Goal: Transaction & Acquisition: Subscribe to service/newsletter

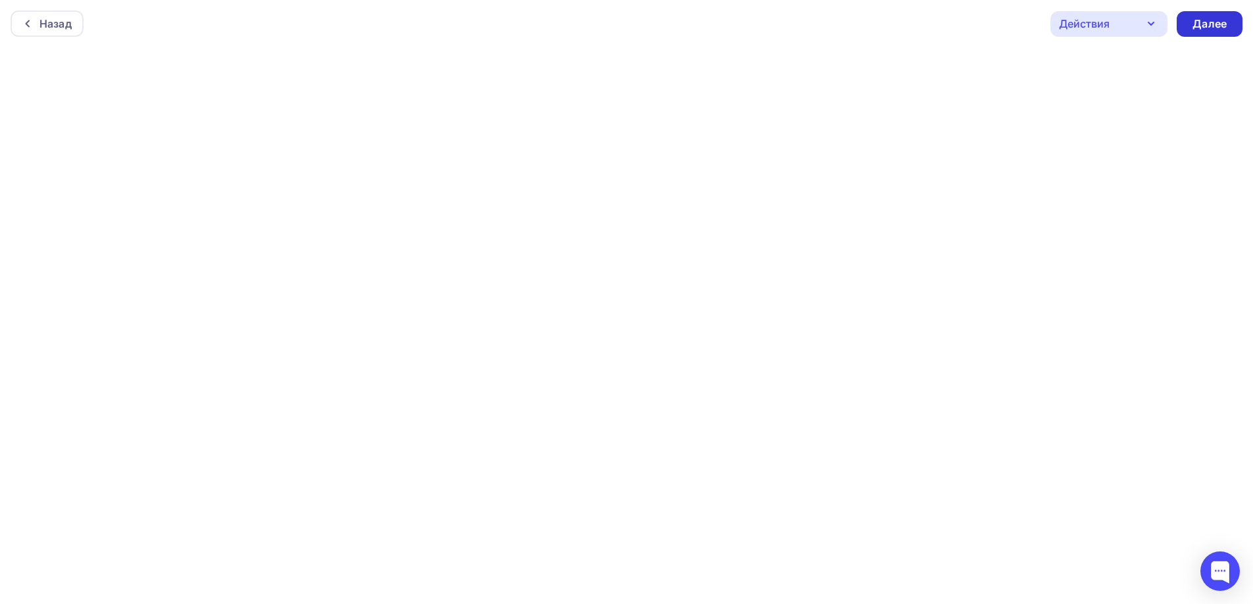
click at [1208, 25] on div "Далее" at bounding box center [1209, 23] width 34 height 15
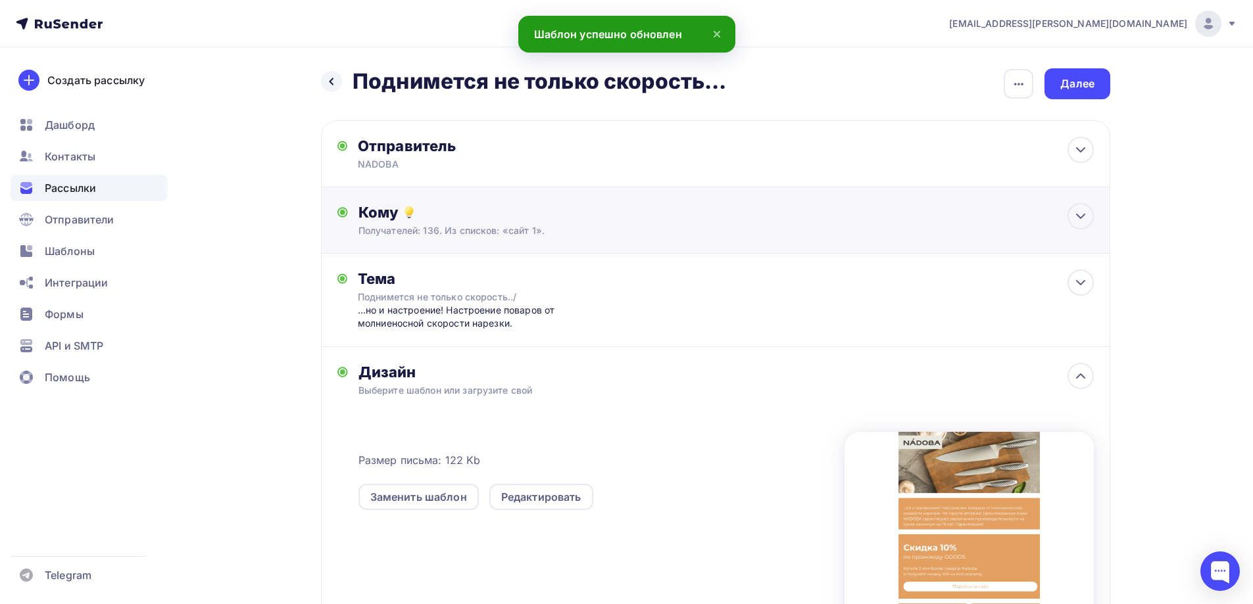
click at [391, 222] on div "Кому Получателей: 136. Из списков: «сайт 1». Списки получателей сайт 1 Все спис…" at bounding box center [725, 220] width 735 height 34
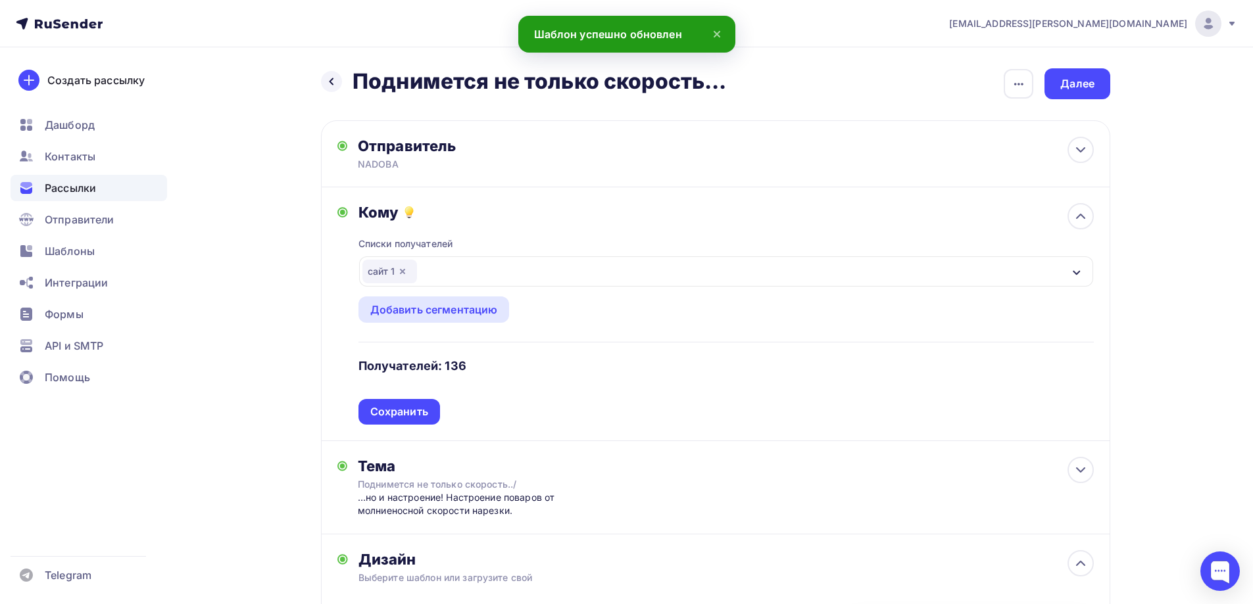
click at [407, 271] on icon "button" at bounding box center [402, 271] width 11 height 11
click at [422, 274] on div "Выберите список" at bounding box center [413, 272] width 103 height 24
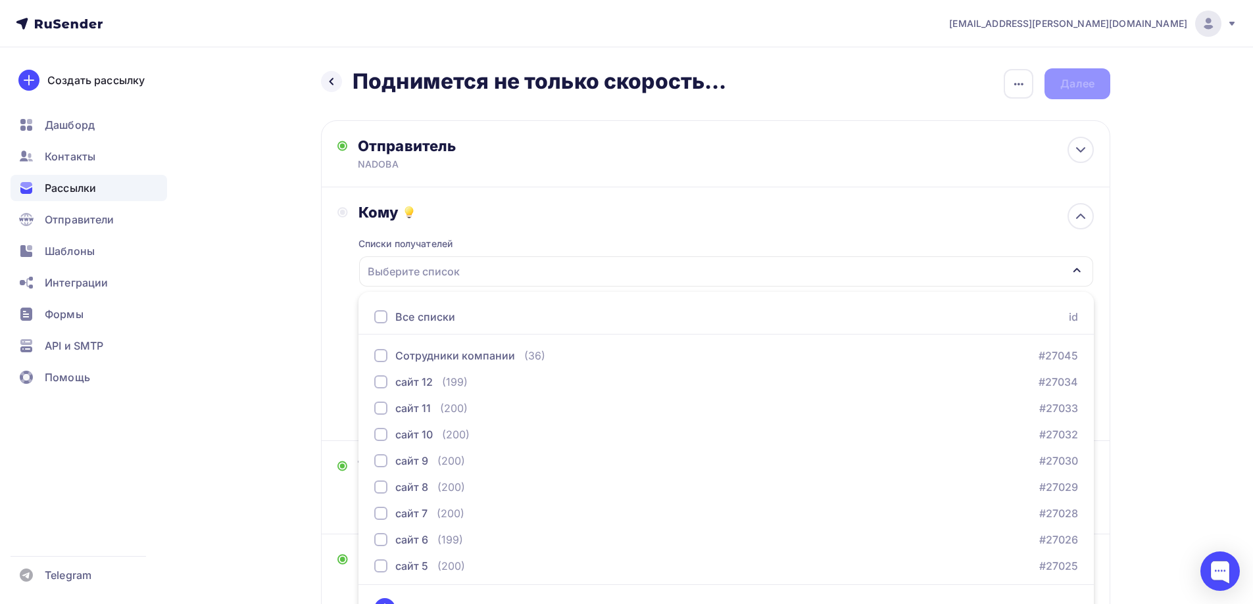
scroll to position [28, 0]
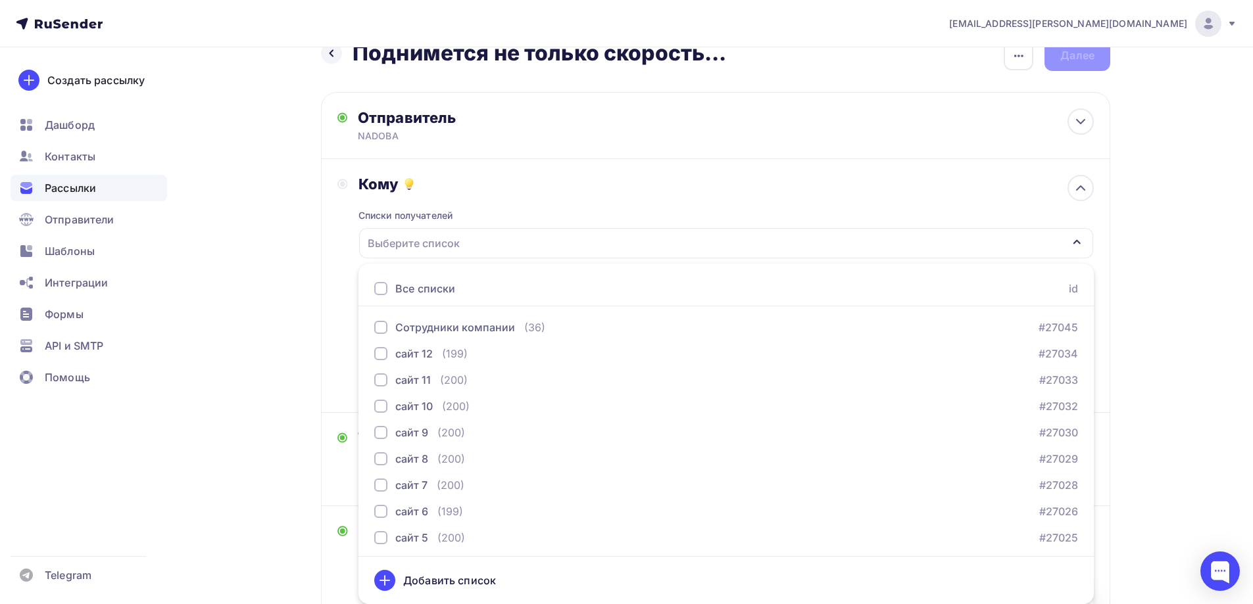
click at [271, 258] on div "Назад Поднимется не только скорость... Поднимется не только скорость... Закончи…" at bounding box center [626, 483] width 1078 height 929
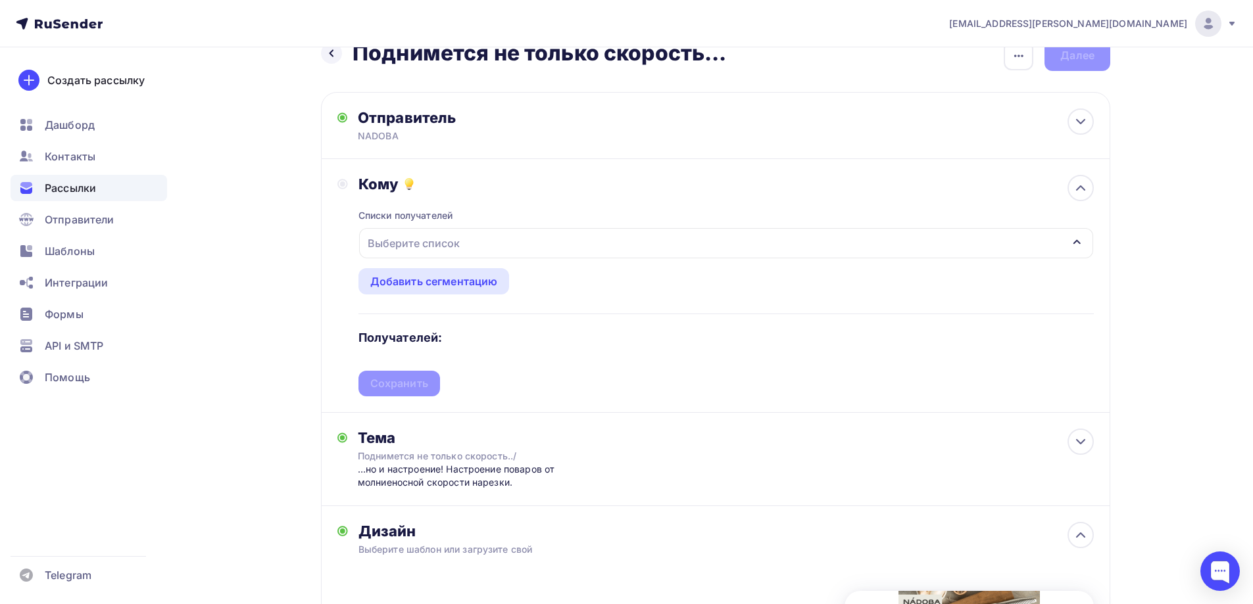
click at [446, 239] on div "Выберите список" at bounding box center [413, 244] width 103 height 24
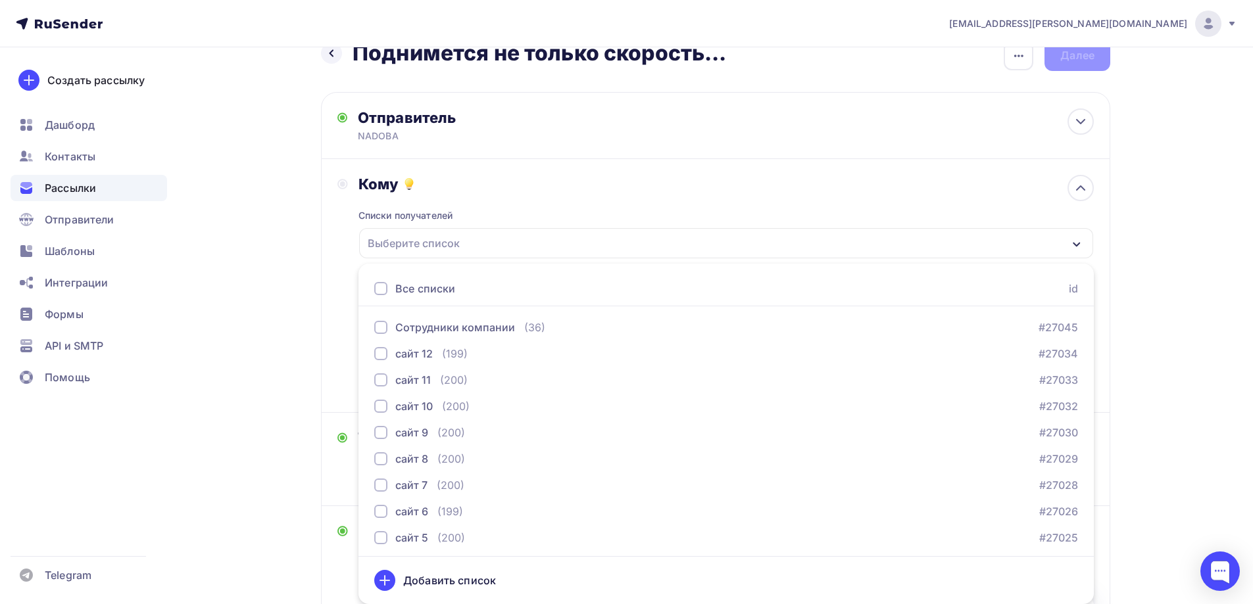
click at [402, 235] on div "Выберите список" at bounding box center [413, 244] width 103 height 24
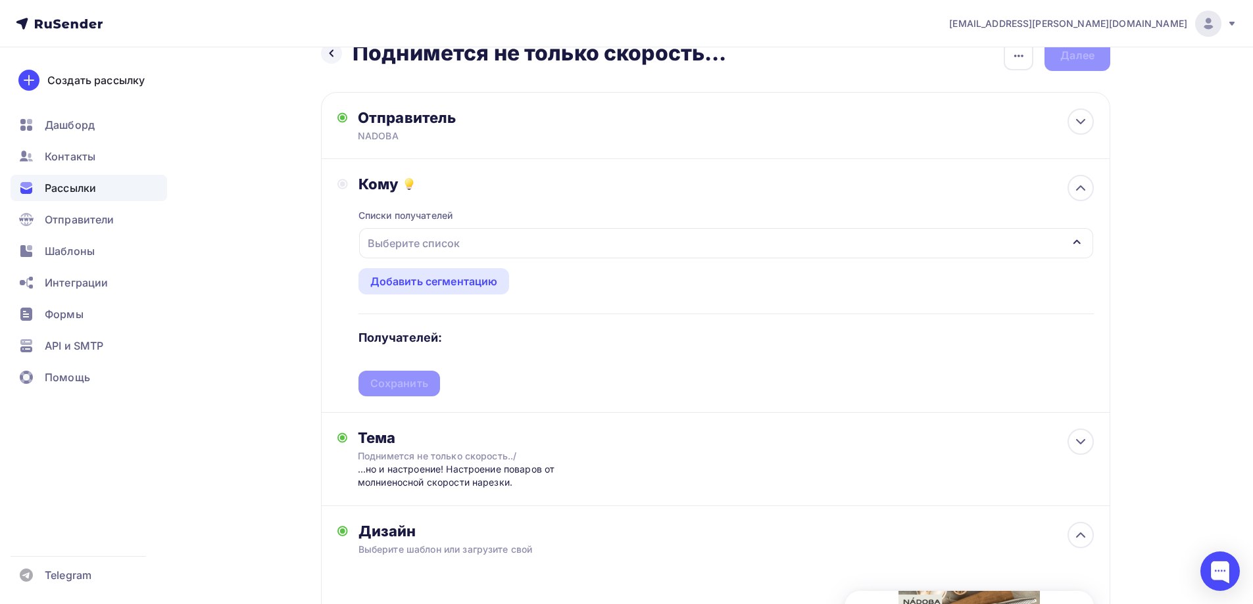
click at [418, 240] on div "Выберите список" at bounding box center [413, 244] width 103 height 24
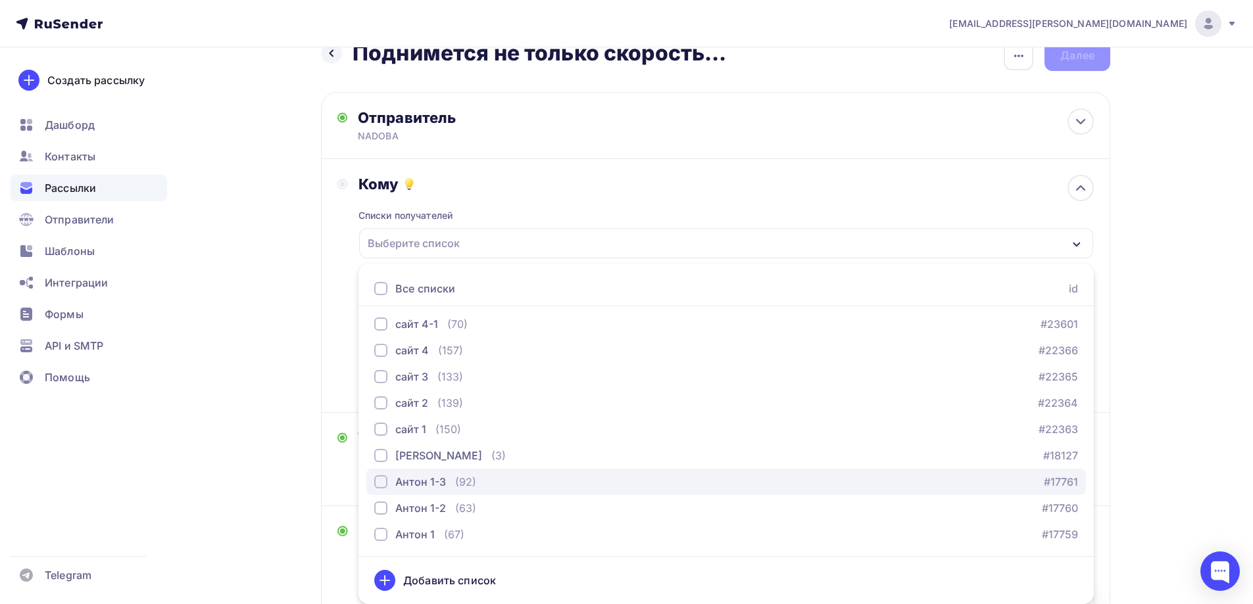
scroll to position [818, 0]
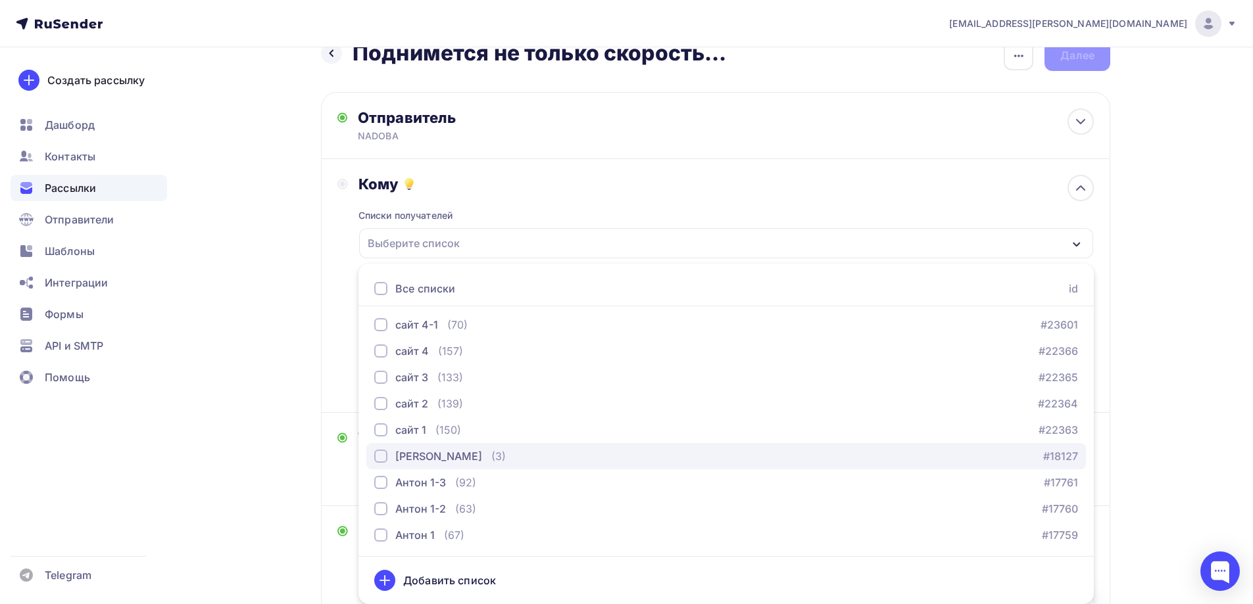
click at [405, 454] on div "[PERSON_NAME]" at bounding box center [438, 457] width 87 height 16
click at [223, 332] on div "Назад Поднимется не только скорость... Поднимется не только скорость... Закончи…" at bounding box center [626, 483] width 1078 height 929
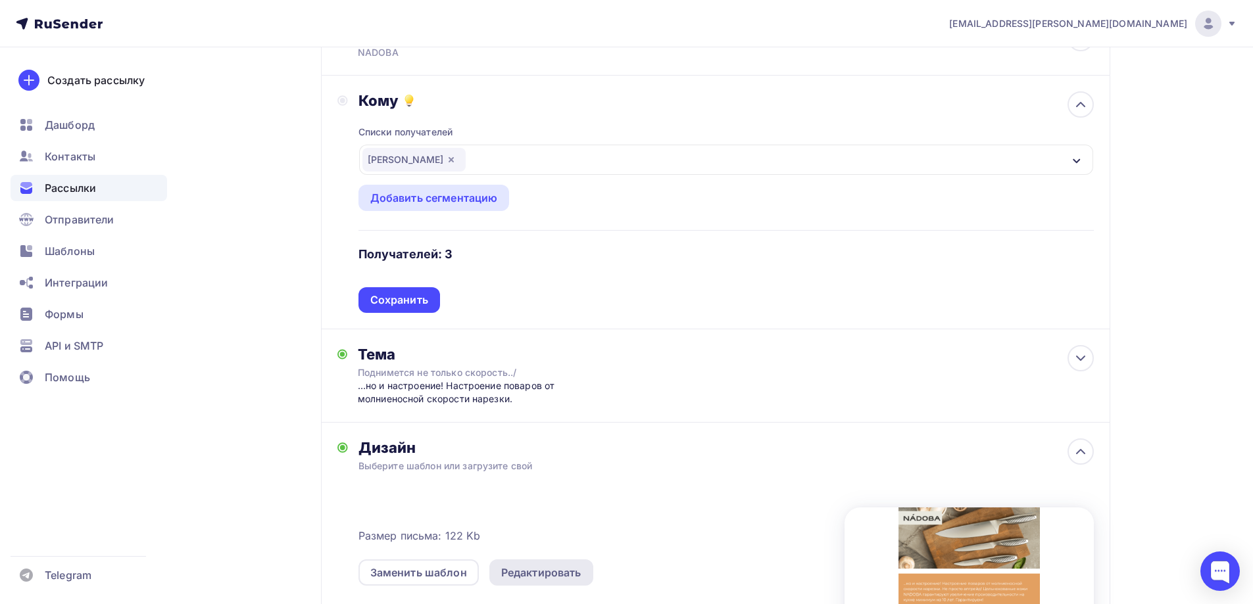
scroll to position [0, 0]
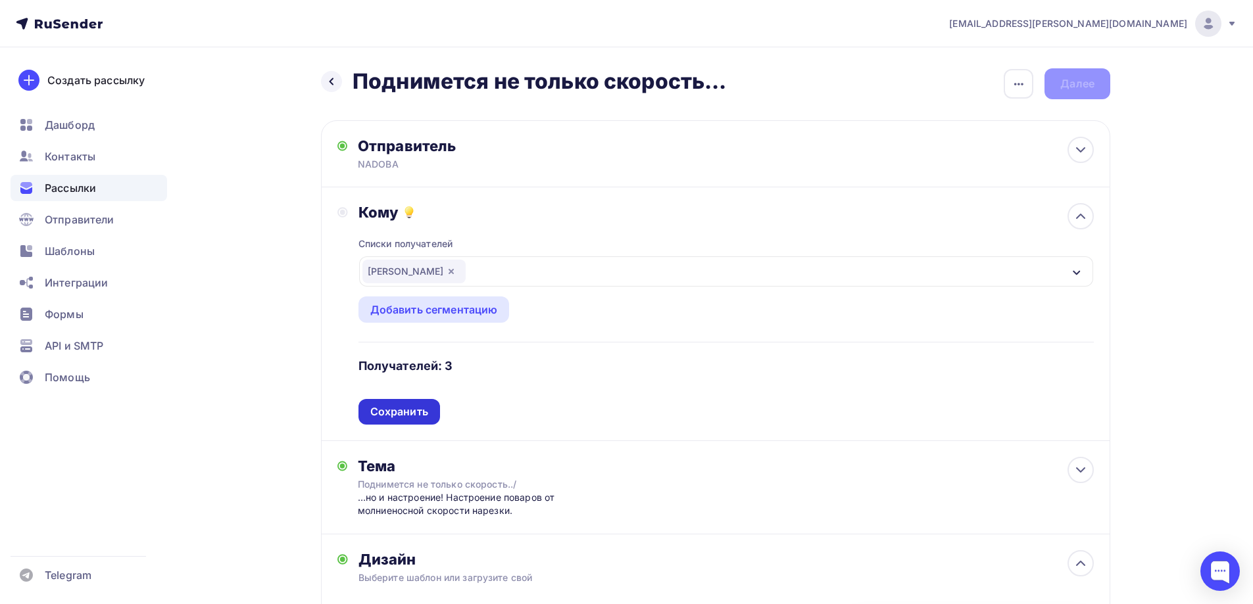
click at [426, 412] on div "Сохранить" at bounding box center [399, 412] width 58 height 15
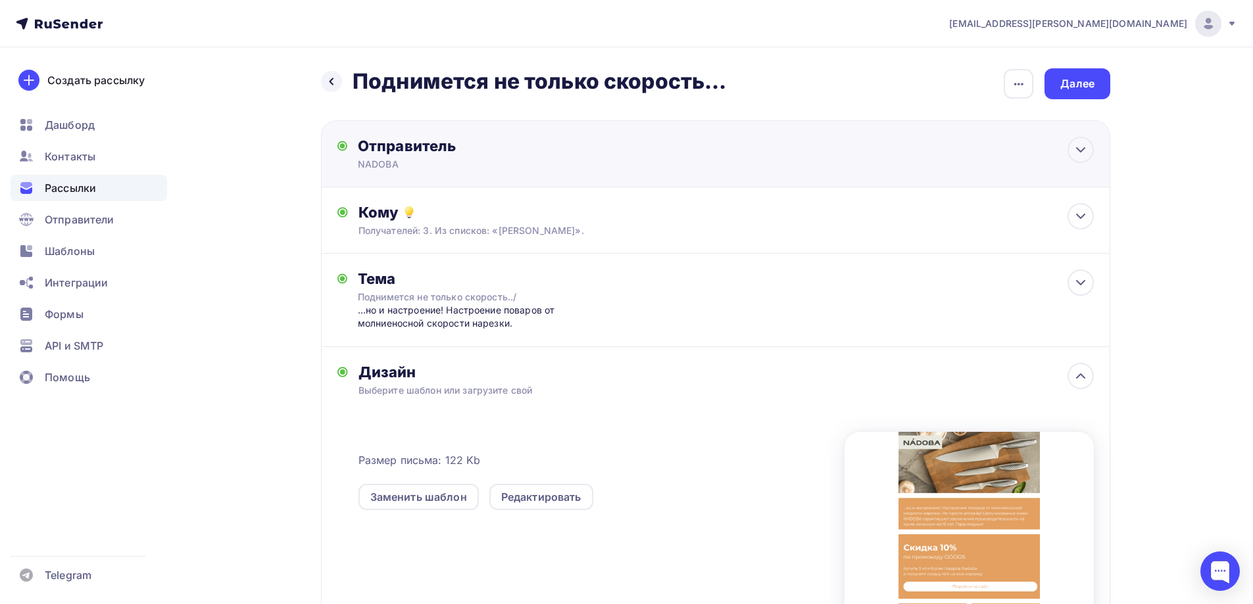
click at [589, 161] on div "NADOBA" at bounding box center [486, 164] width 257 height 13
type input "NADOBA"
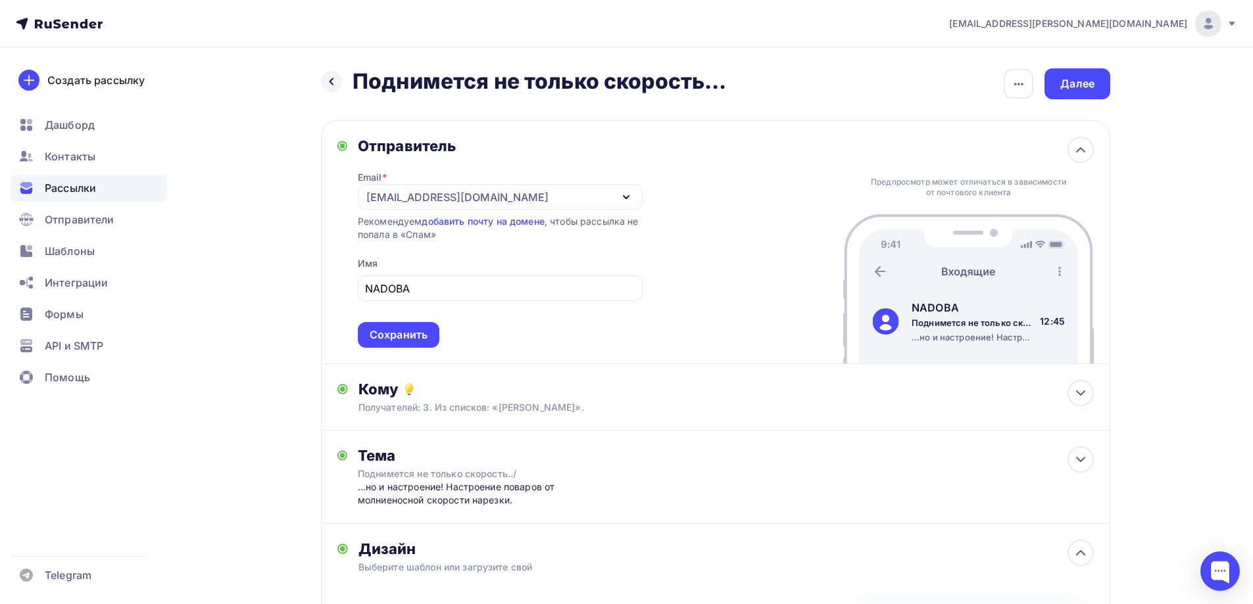
click at [731, 167] on div "Отправитель Email * news@nadoba.ru news@nadoba.ru a.gorbach@nadoba.eu Добавить …" at bounding box center [715, 242] width 789 height 244
click at [1089, 86] on div "Далее" at bounding box center [1077, 83] width 34 height 15
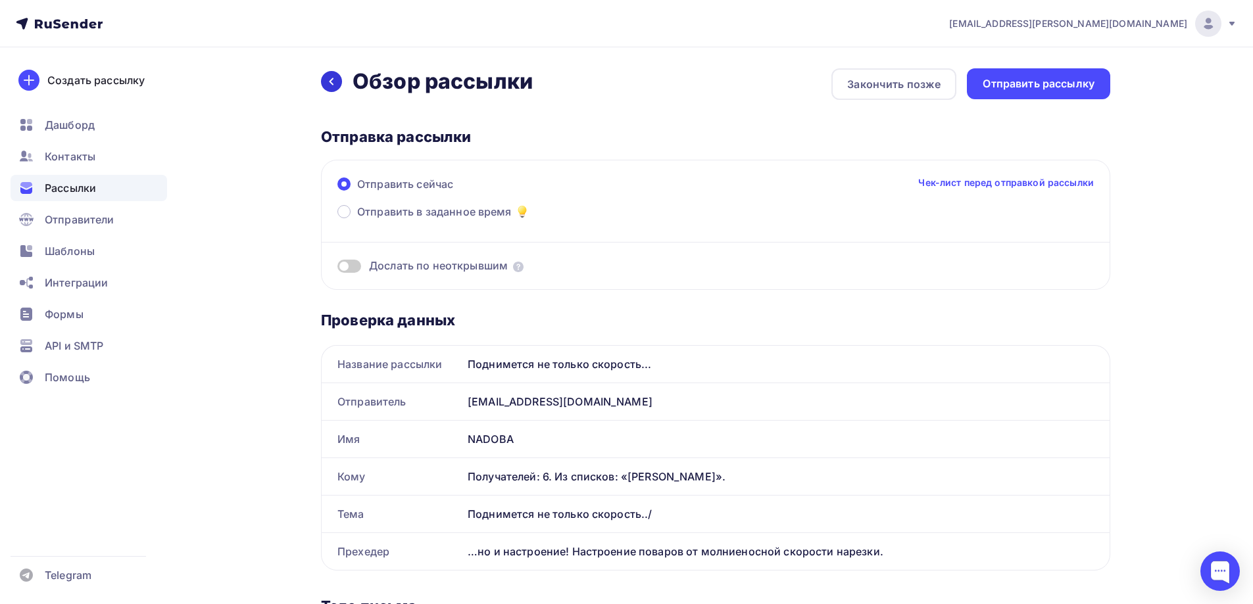
click at [330, 82] on icon at bounding box center [331, 81] width 11 height 11
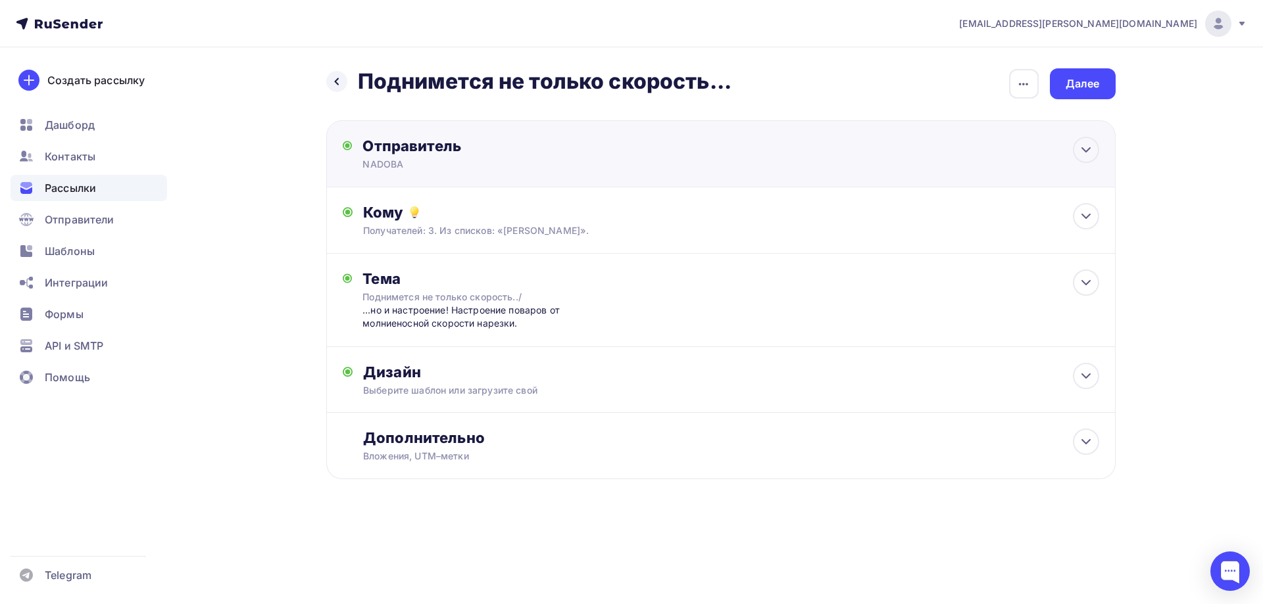
click at [417, 157] on div "Отправитель NADOBA Email * a.gorbach@nadoba.eu news@nadoba.ru a.gorbach@nadoba.…" at bounding box center [504, 154] width 285 height 34
type input "NADOBA"
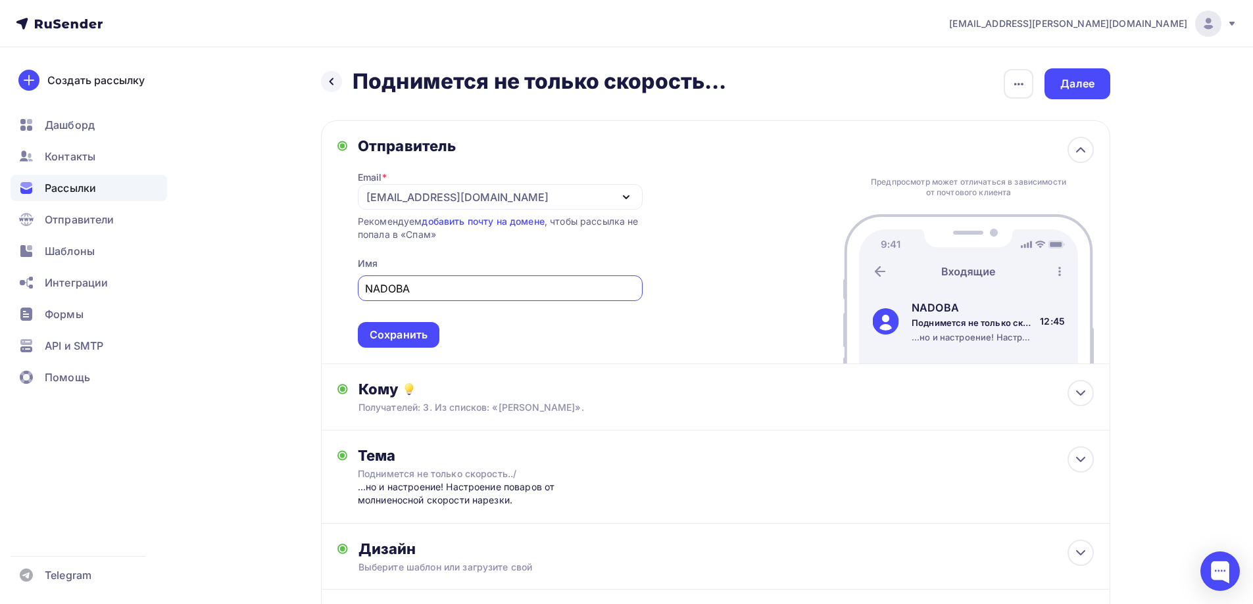
click at [421, 155] on div "Отправитель" at bounding box center [500, 146] width 285 height 18
click at [422, 141] on div "Отправитель" at bounding box center [500, 146] width 285 height 18
click at [418, 473] on div "Поднимется не только скорость../" at bounding box center [475, 474] width 234 height 13
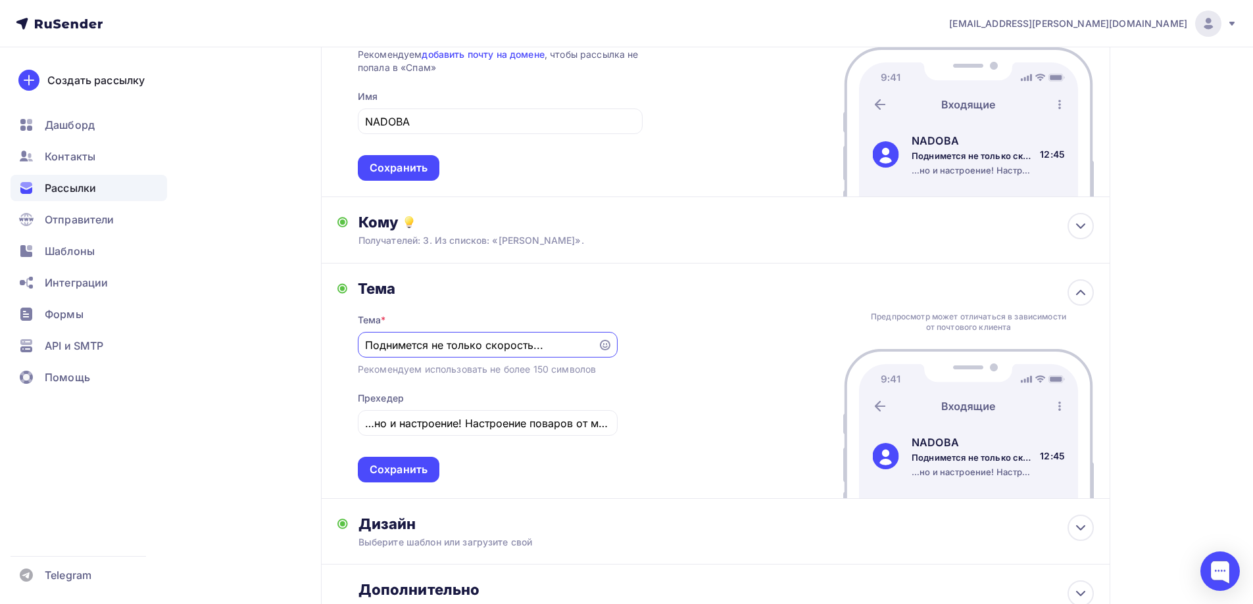
scroll to position [263, 0]
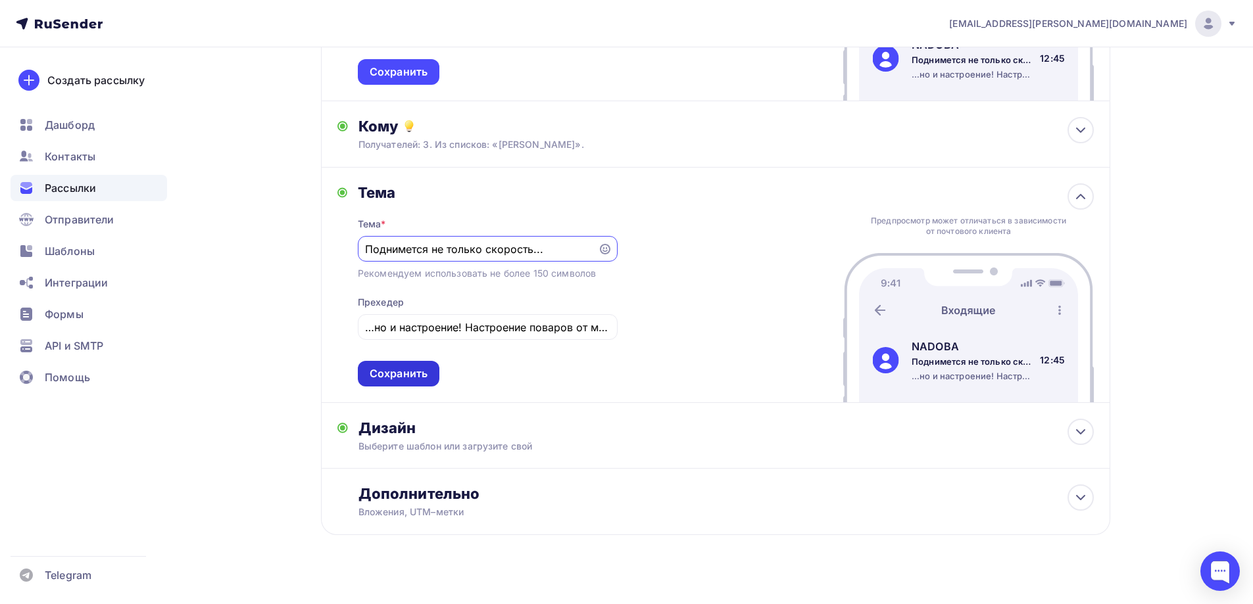
type input "Поднимется не только скорость..."
click at [406, 373] on div "Сохранить" at bounding box center [399, 373] width 58 height 15
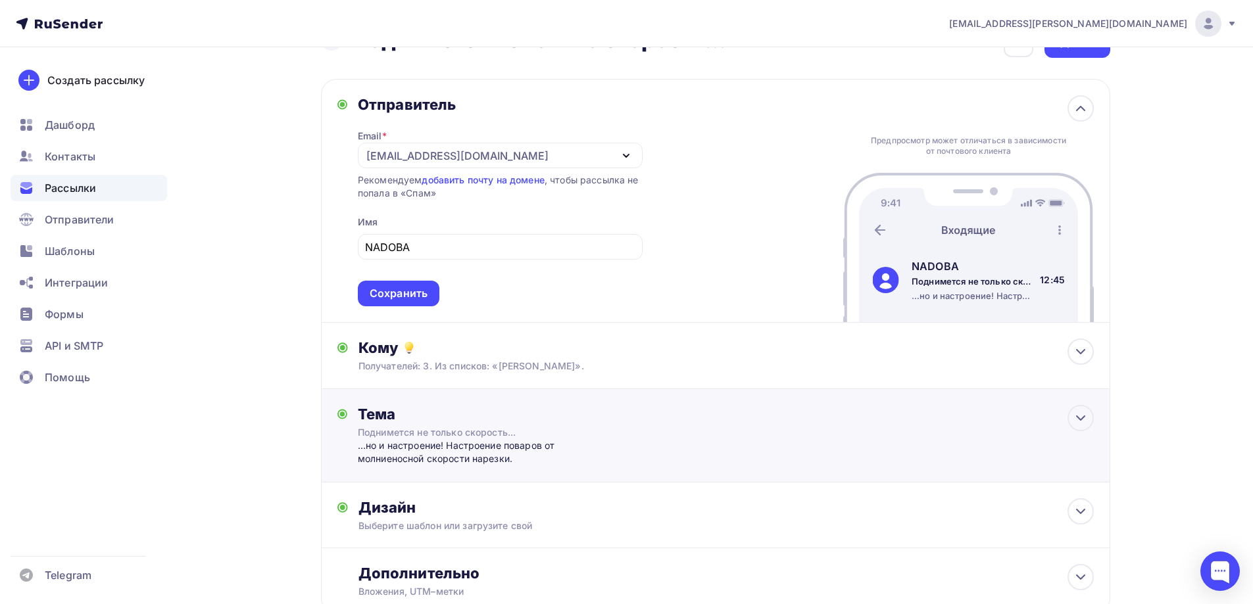
scroll to position [0, 0]
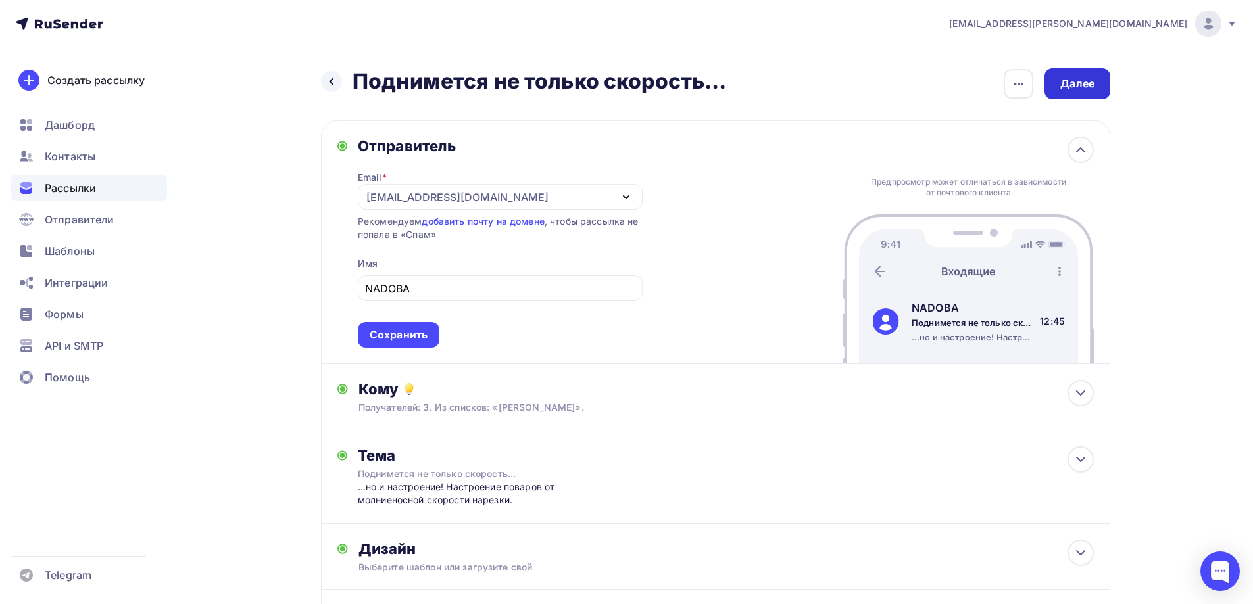
click at [1074, 78] on div "Далее" at bounding box center [1077, 83] width 34 height 15
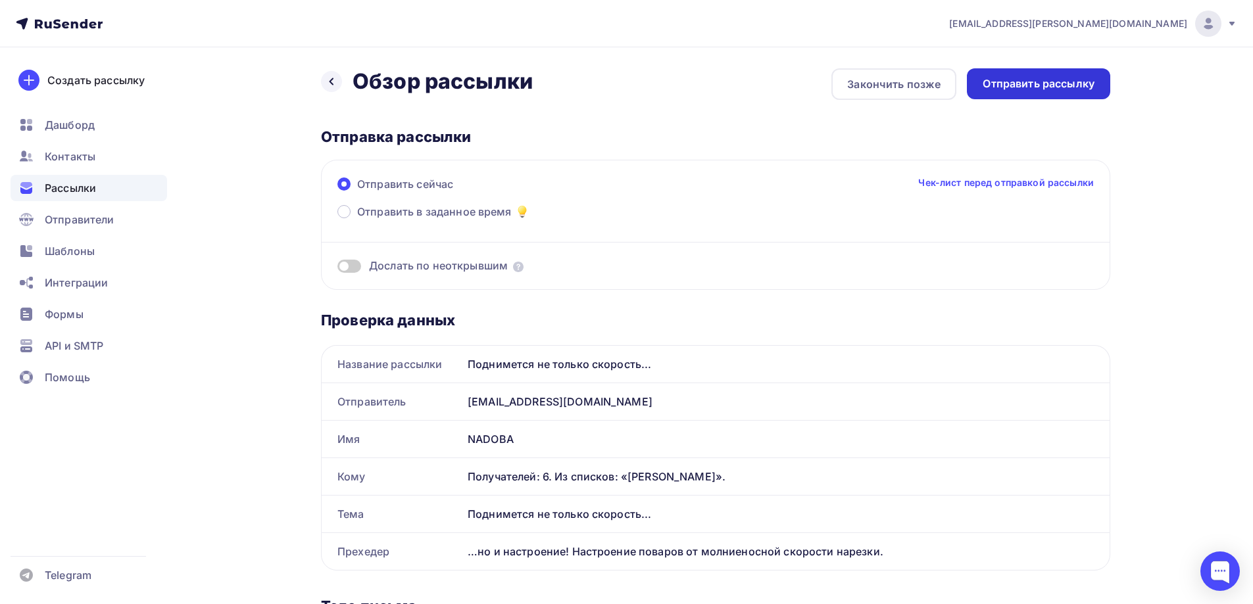
click at [1037, 77] on div "Отправить рассылку" at bounding box center [1039, 83] width 112 height 15
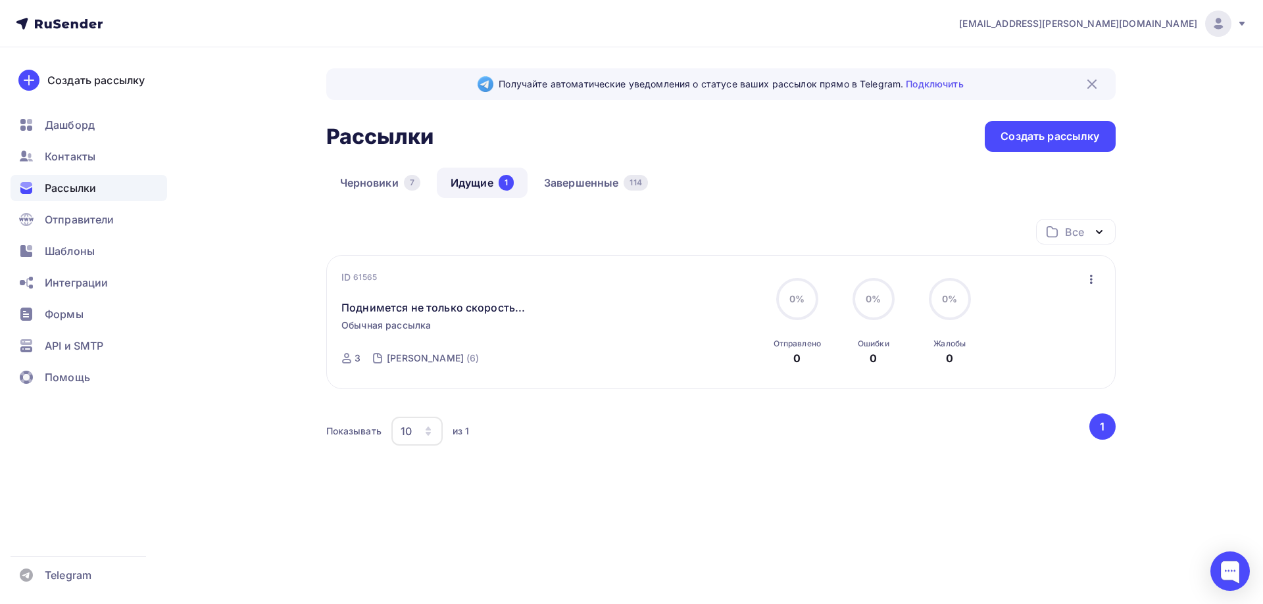
click at [754, 160] on div "Получайте автоматические уведомления о статусе ваших рассылок прямо в Telegram.…" at bounding box center [720, 297] width 789 height 459
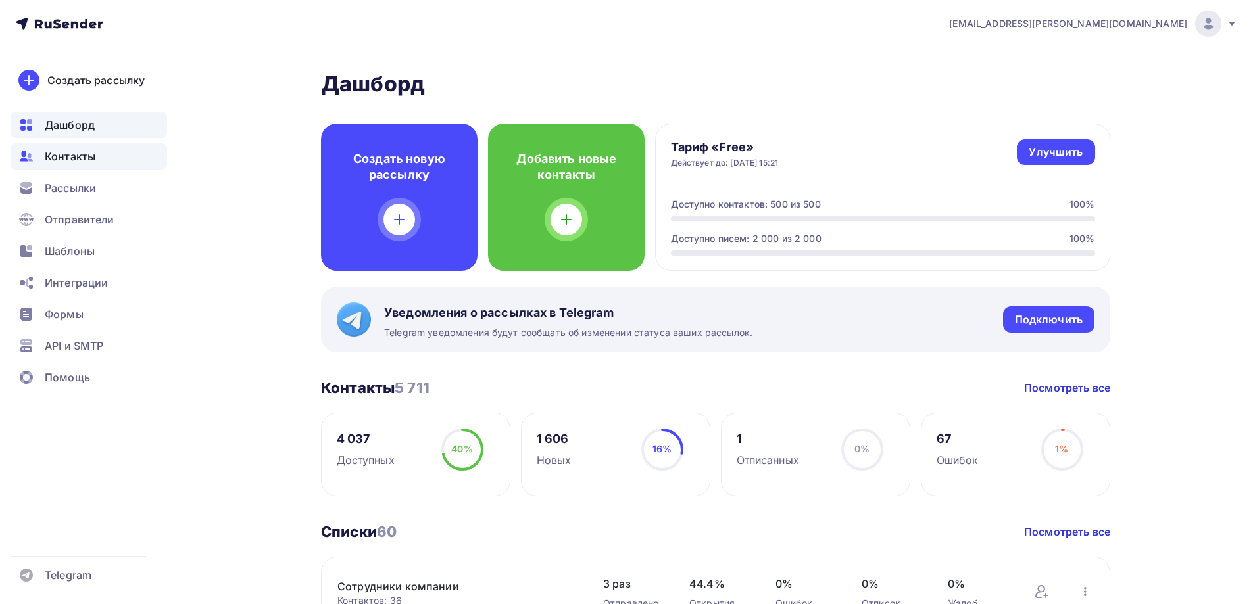
click at [82, 162] on span "Контакты" at bounding box center [70, 157] width 51 height 16
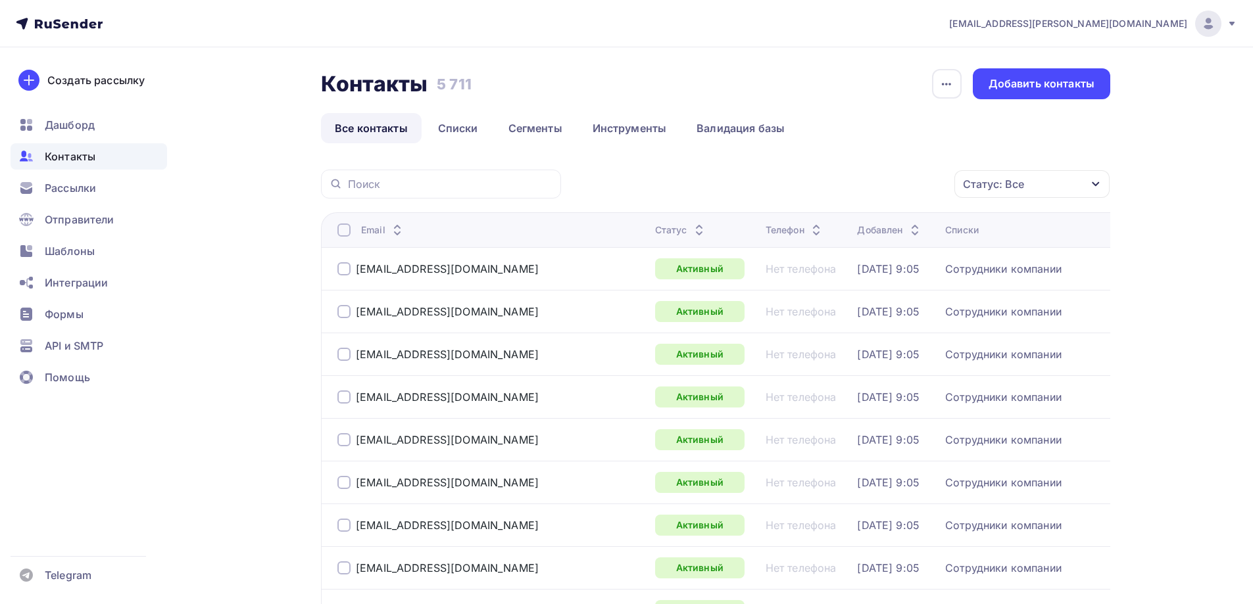
click at [429, 192] on div at bounding box center [441, 184] width 240 height 29
click at [414, 184] on input "text" at bounding box center [450, 184] width 205 height 14
paste input "[PERSON_NAME][EMAIL_ADDRESS][DOMAIN_NAME]"
click at [496, 184] on input "selena_d@list.ru" at bounding box center [450, 184] width 205 height 14
type input "selena_d@list.ru"
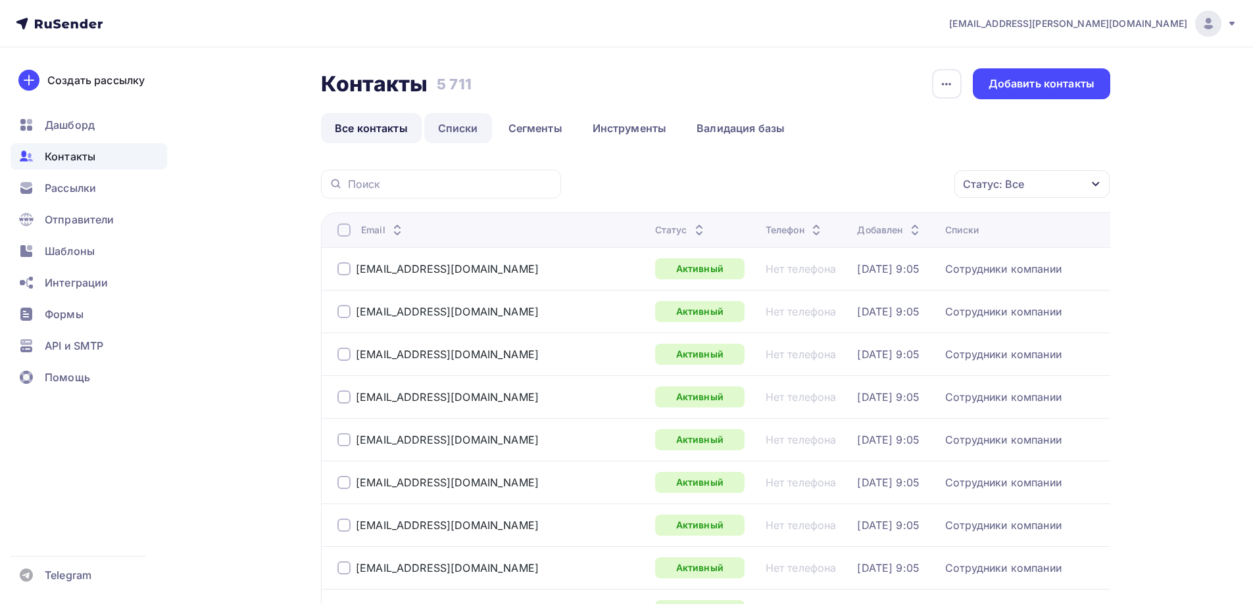
click at [465, 126] on link "Списки" at bounding box center [458, 128] width 68 height 30
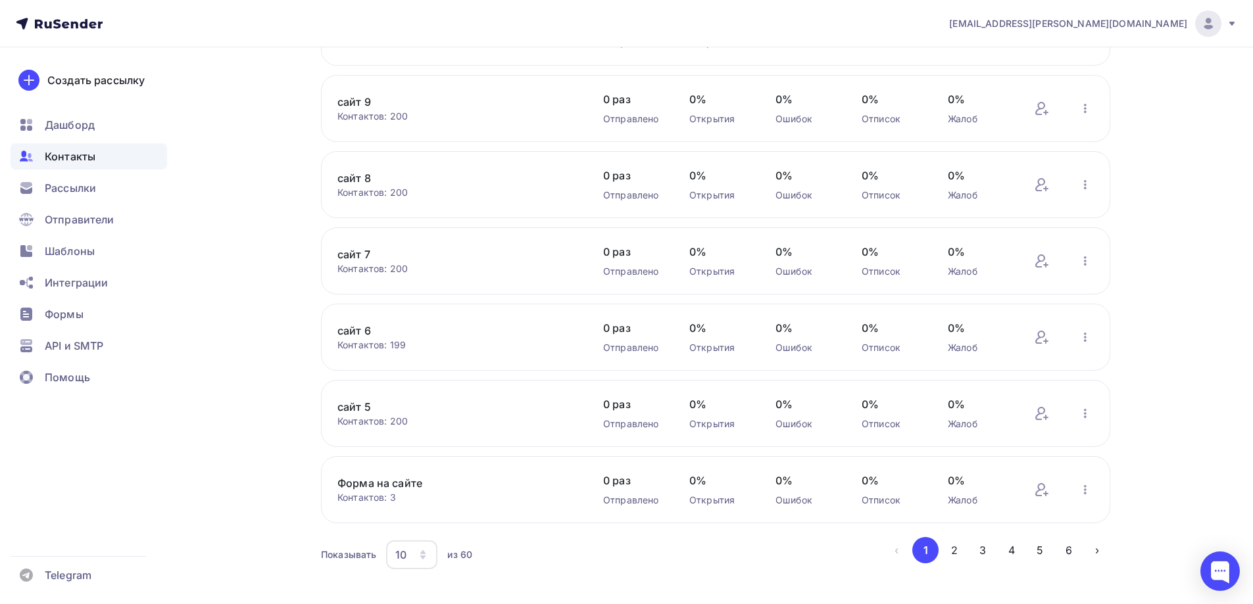
scroll to position [416, 0]
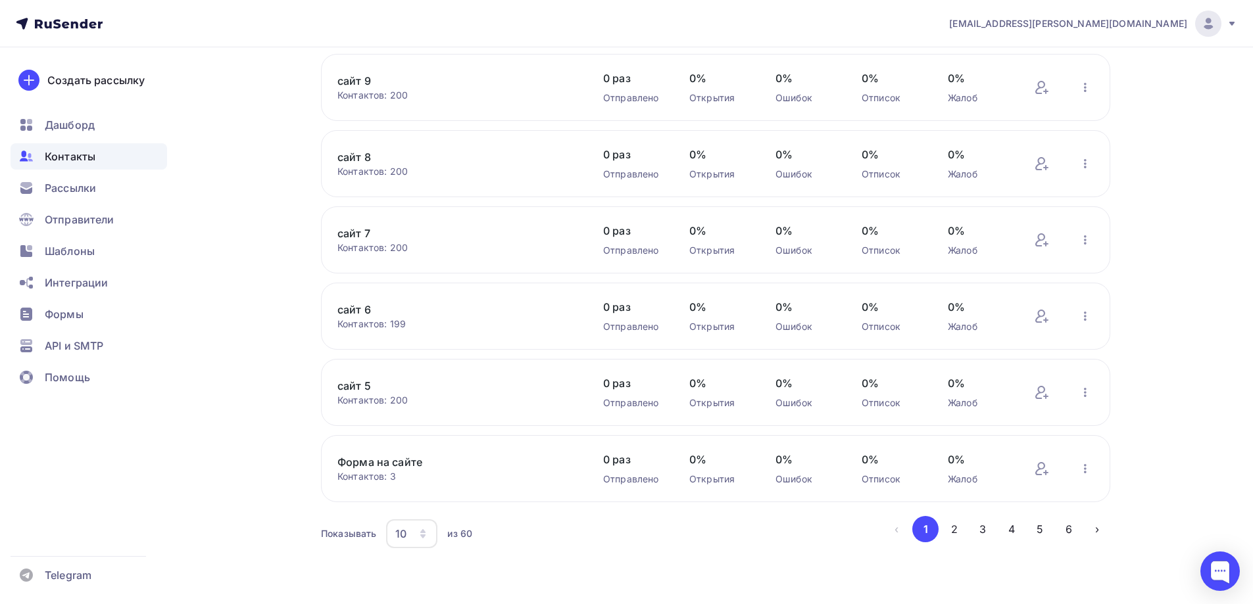
click at [410, 537] on div "10" at bounding box center [411, 534] width 51 height 29
click at [409, 494] on div "100" at bounding box center [464, 493] width 126 height 16
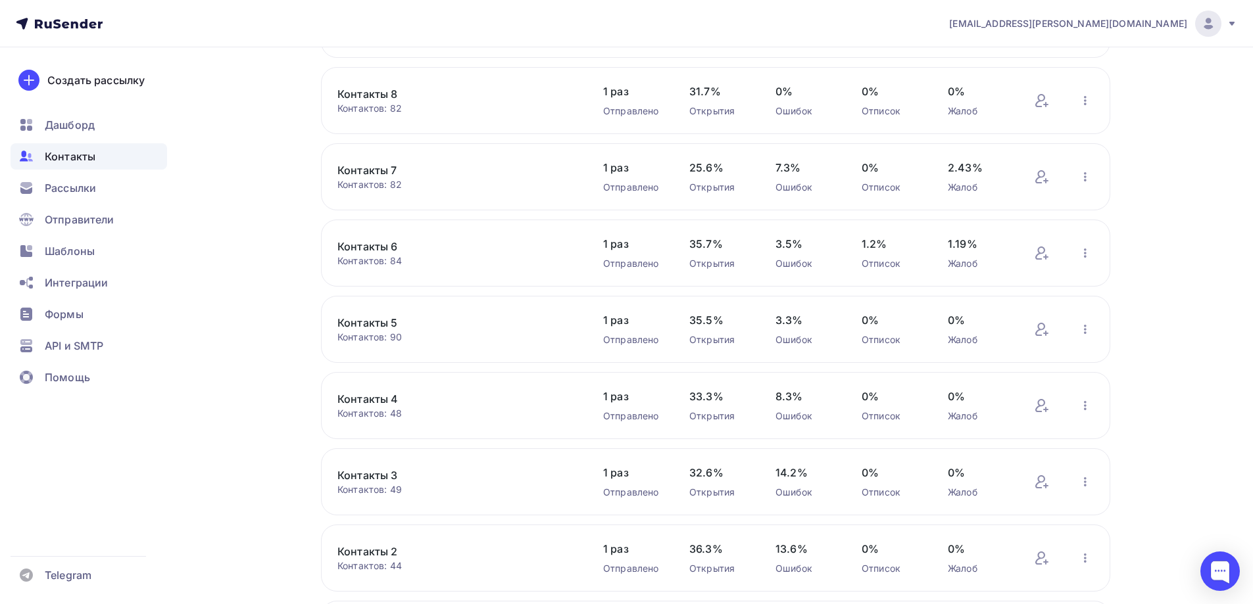
scroll to position [4231, 0]
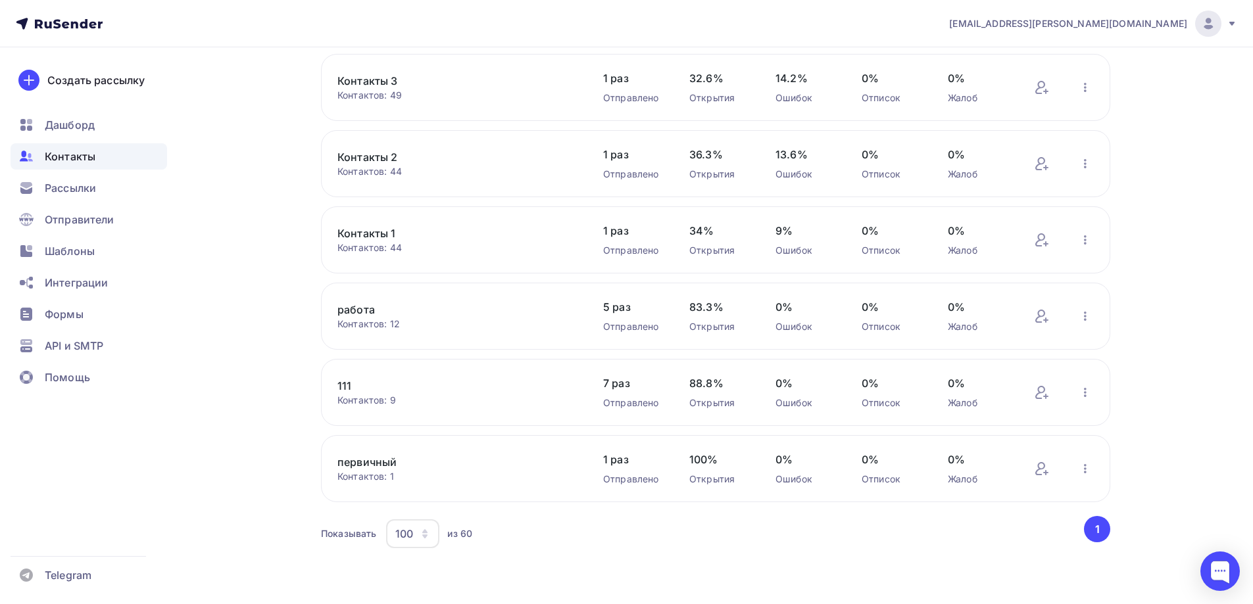
drag, startPoint x: 347, startPoint y: 310, endPoint x: 338, endPoint y: 301, distance: 12.6
click at [338, 301] on div "работа Контактов: 12 Добавить контакты Переименовать список Скачать список Отпи…" at bounding box center [715, 316] width 789 height 67
click at [347, 307] on link "работа" at bounding box center [449, 310] width 224 height 16
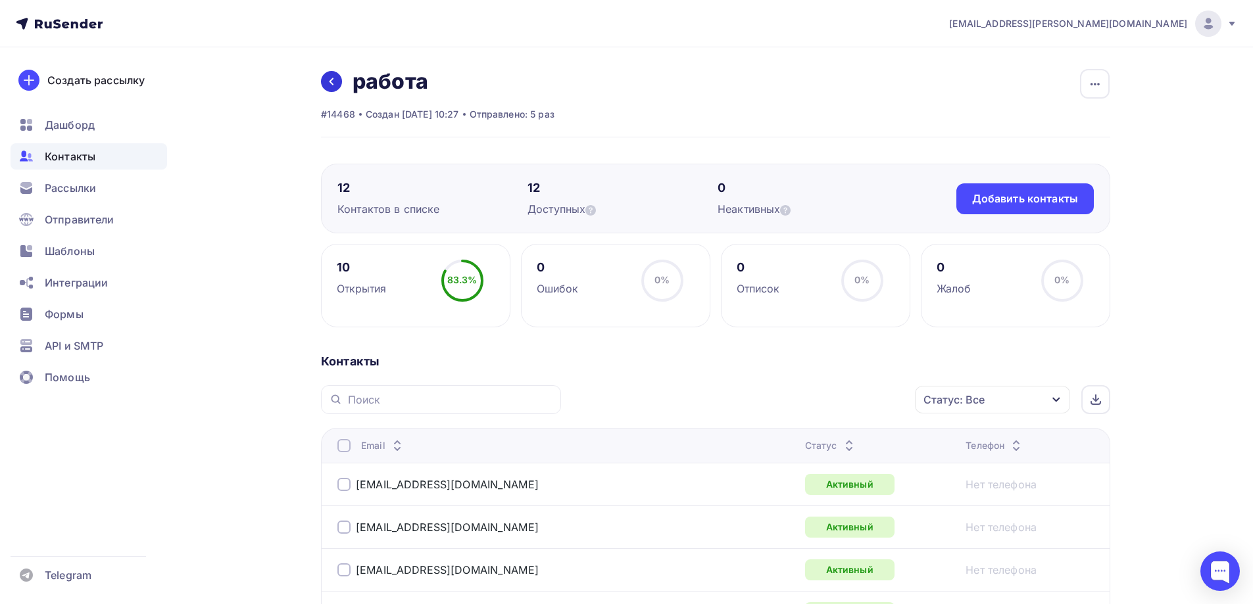
click at [332, 81] on icon at bounding box center [331, 81] width 11 height 11
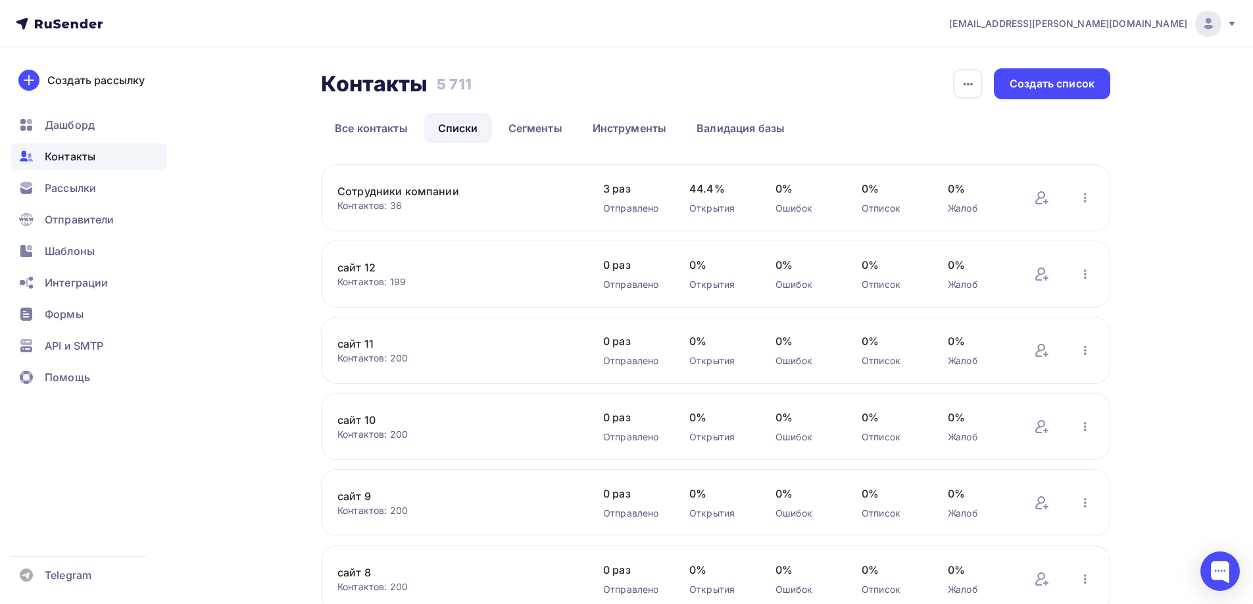
scroll to position [416, 0]
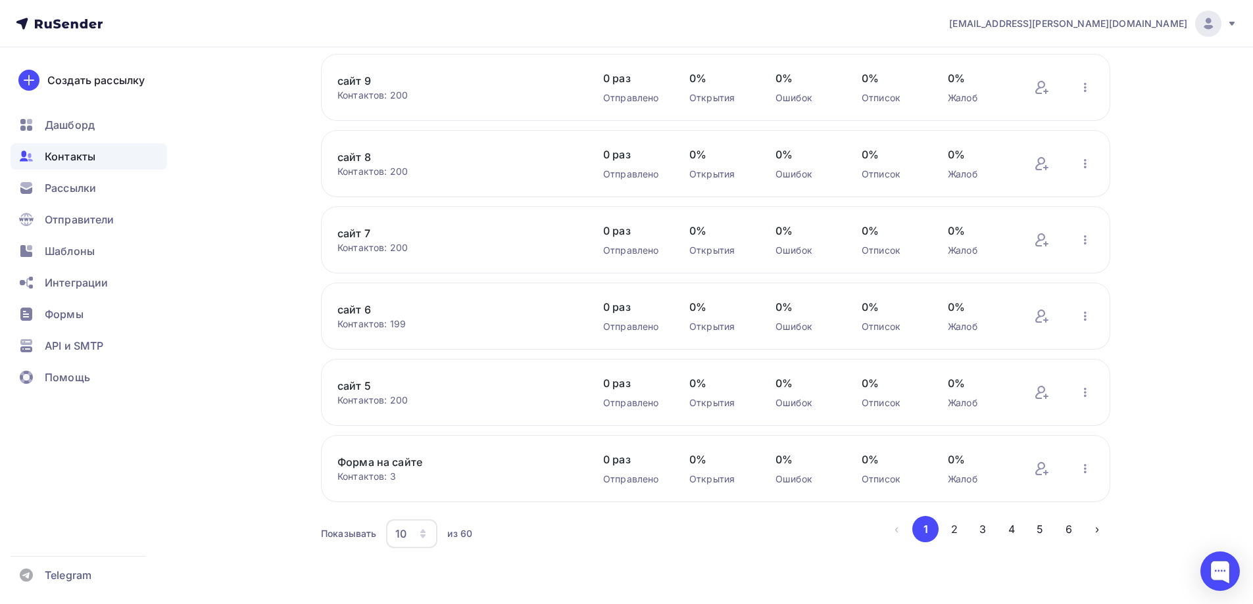
click at [387, 533] on div "10" at bounding box center [411, 534] width 51 height 29
click at [414, 489] on div "100" at bounding box center [464, 493] width 126 height 16
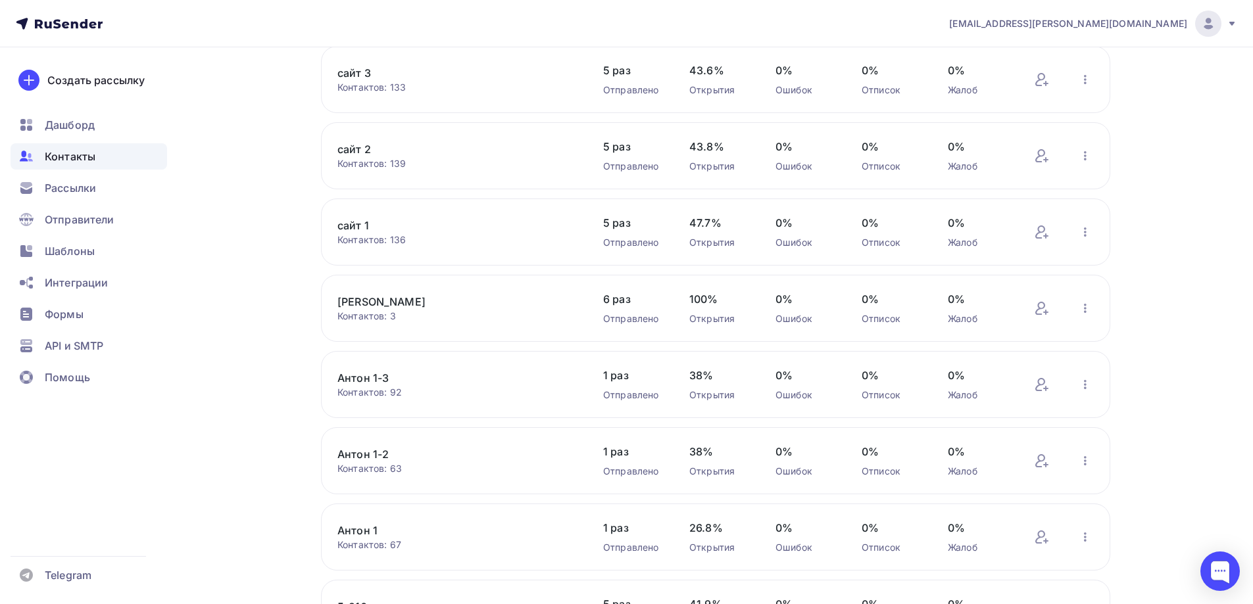
click at [397, 301] on link "[PERSON_NAME]" at bounding box center [449, 302] width 224 height 16
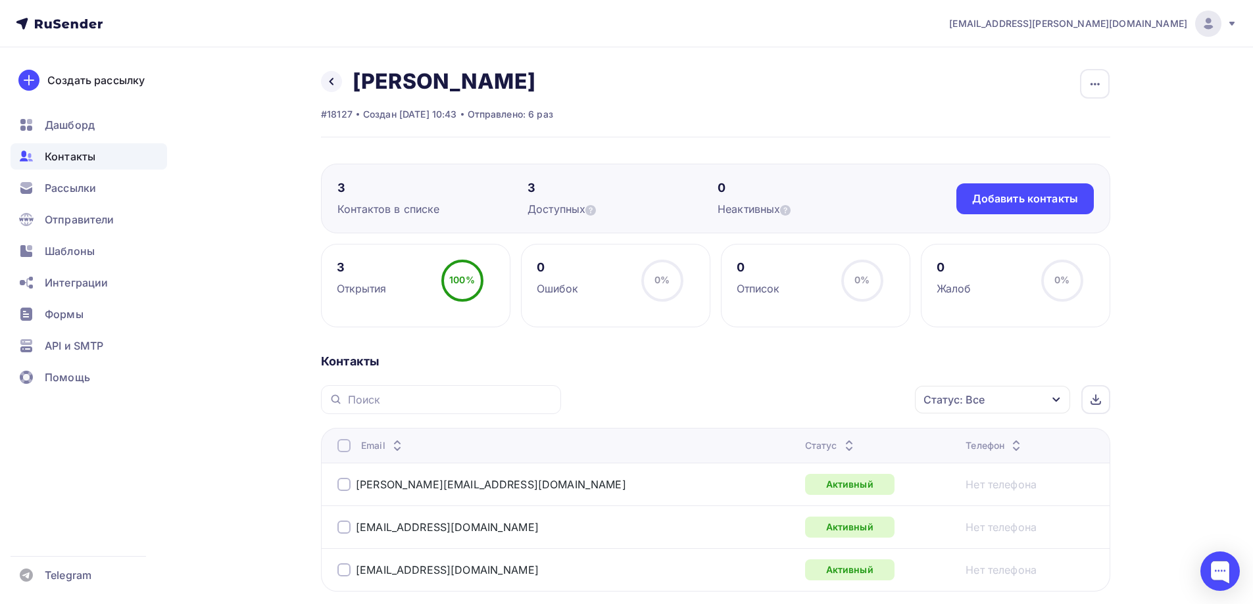
click at [268, 342] on div "Назад лена алина Переименовать список Скачать список Отписать адреса Настроить …" at bounding box center [626, 386] width 1078 height 679
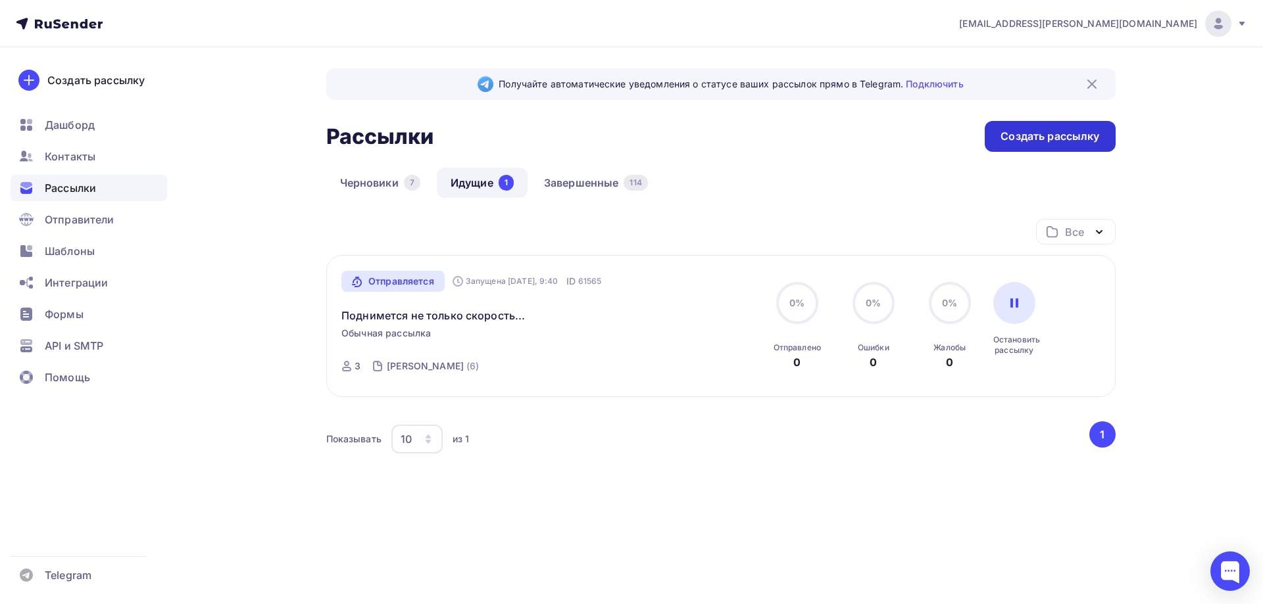
click at [1033, 145] on div "Создать рассылку" at bounding box center [1050, 136] width 130 height 31
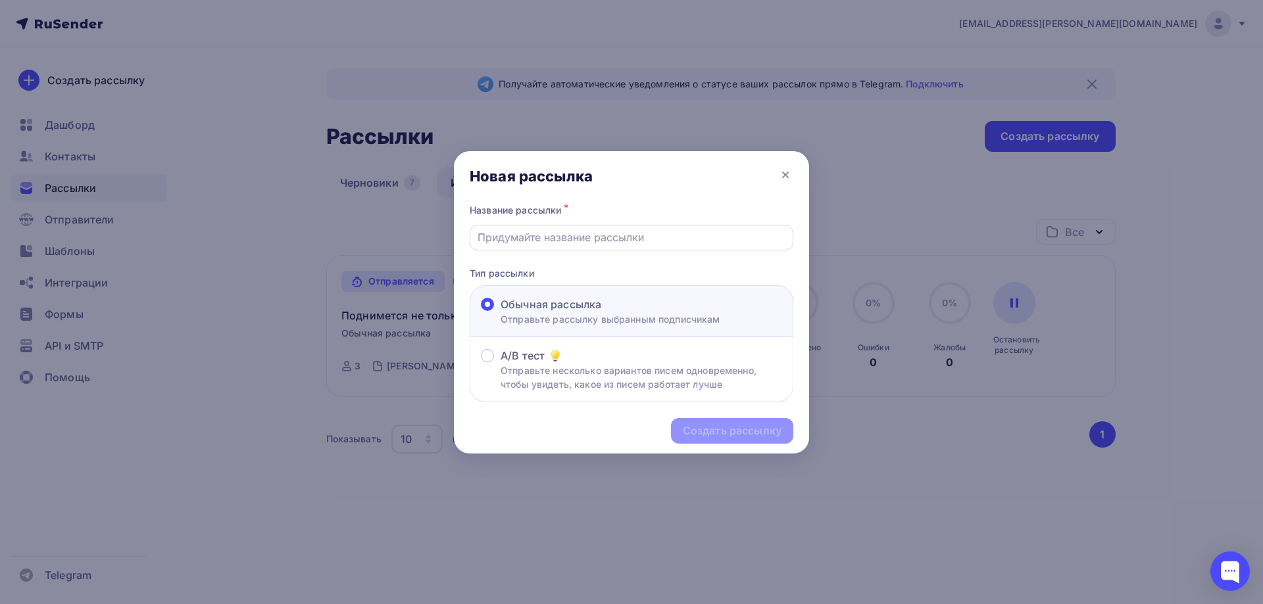
click at [614, 235] on input "text" at bounding box center [632, 238] width 308 height 16
type input "т"
drag, startPoint x: 522, startPoint y: 242, endPoint x: 521, endPoint y: 251, distance: 8.7
click at [522, 242] on input "text" at bounding box center [632, 238] width 308 height 16
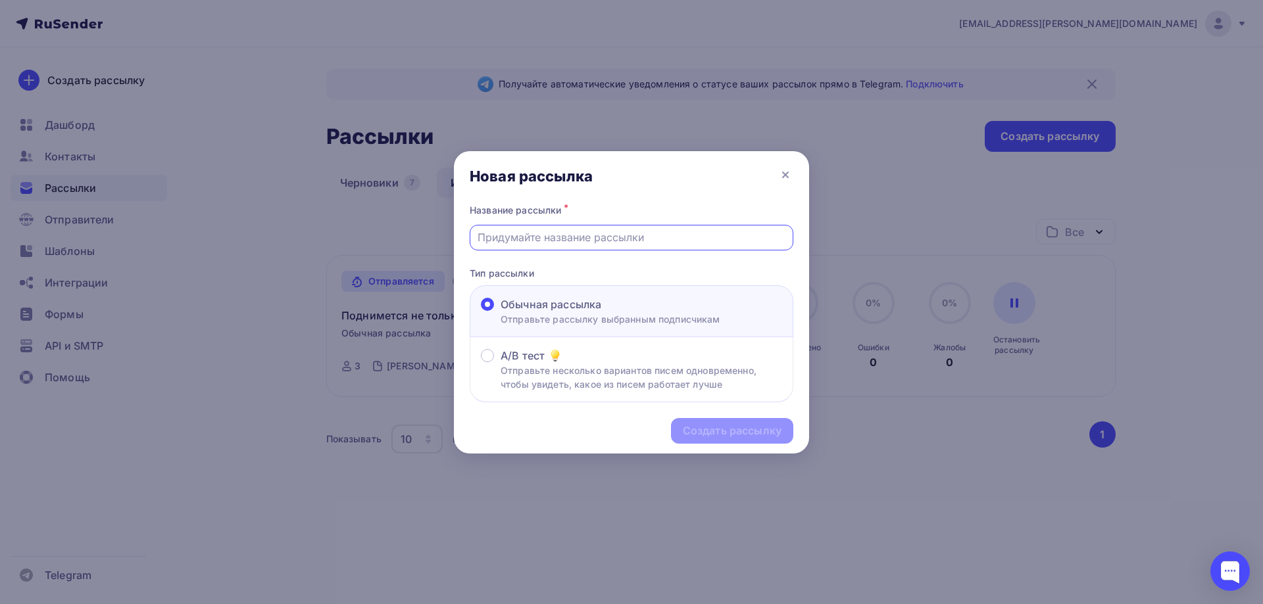
paste input "[PERSON_NAME] тоже хотел, но не мог..."
type input "[PERSON_NAME] тоже хотел, но не мог..."
click at [747, 430] on div "Создать рассылку" at bounding box center [732, 431] width 99 height 15
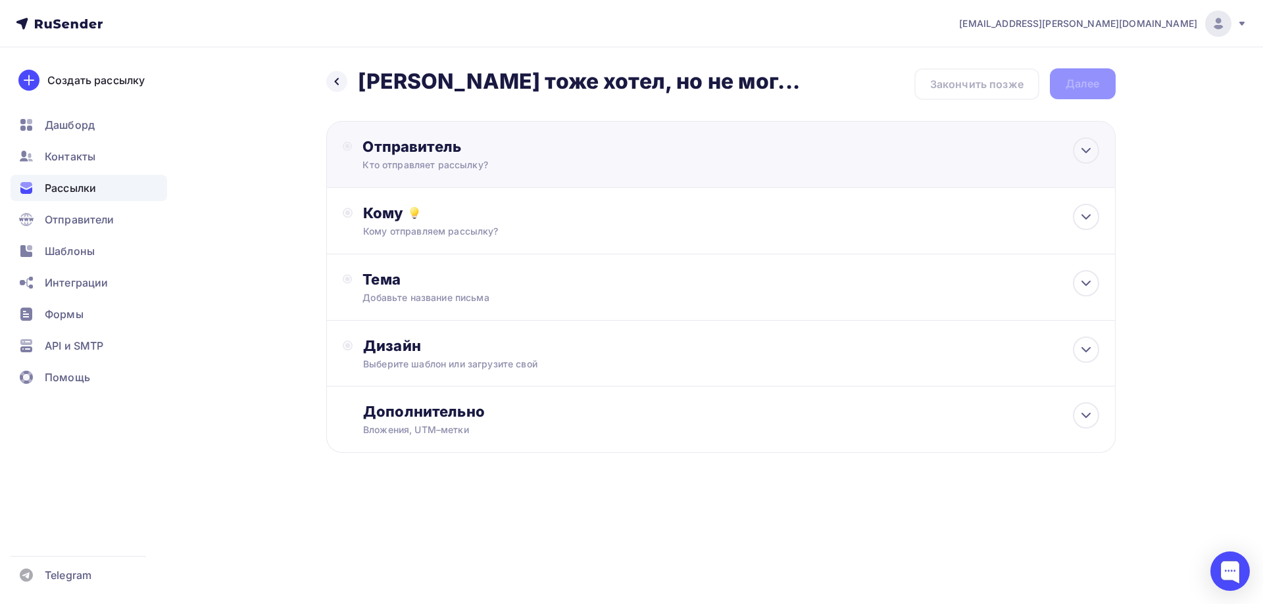
click at [445, 157] on div "Отправитель Кто отправляет рассылку? Email * a.gorbach@nadoba.eu news@nadoba.ru…" at bounding box center [504, 154] width 285 height 34
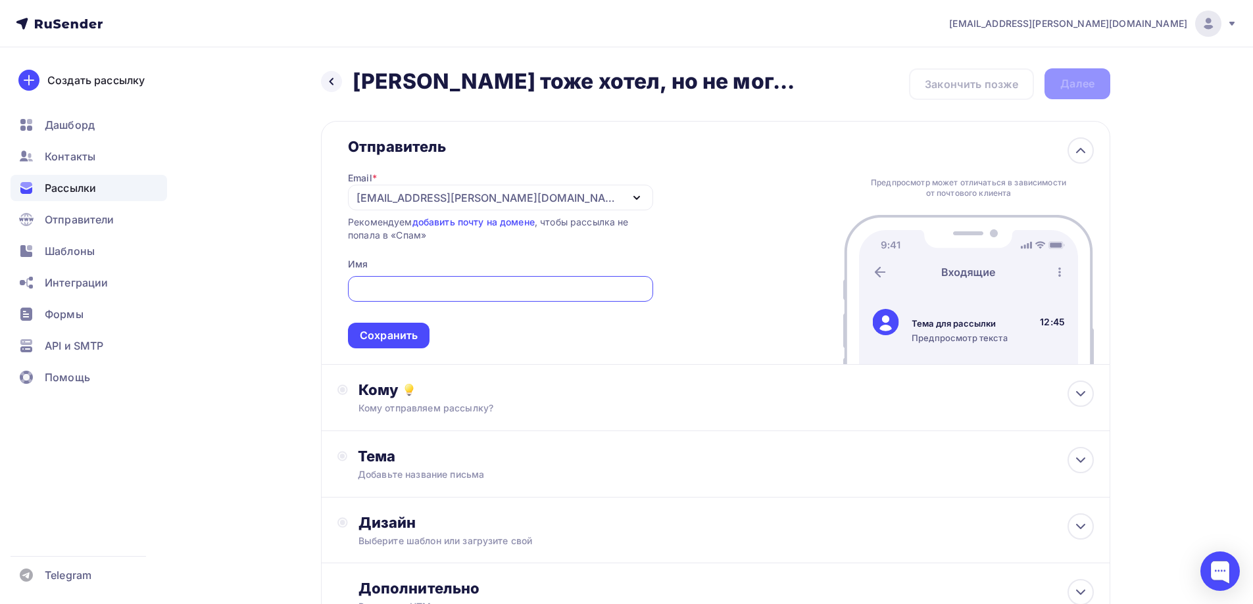
click at [447, 195] on div "[EMAIL_ADDRESS][PERSON_NAME][DOMAIN_NAME]" at bounding box center [488, 198] width 265 height 16
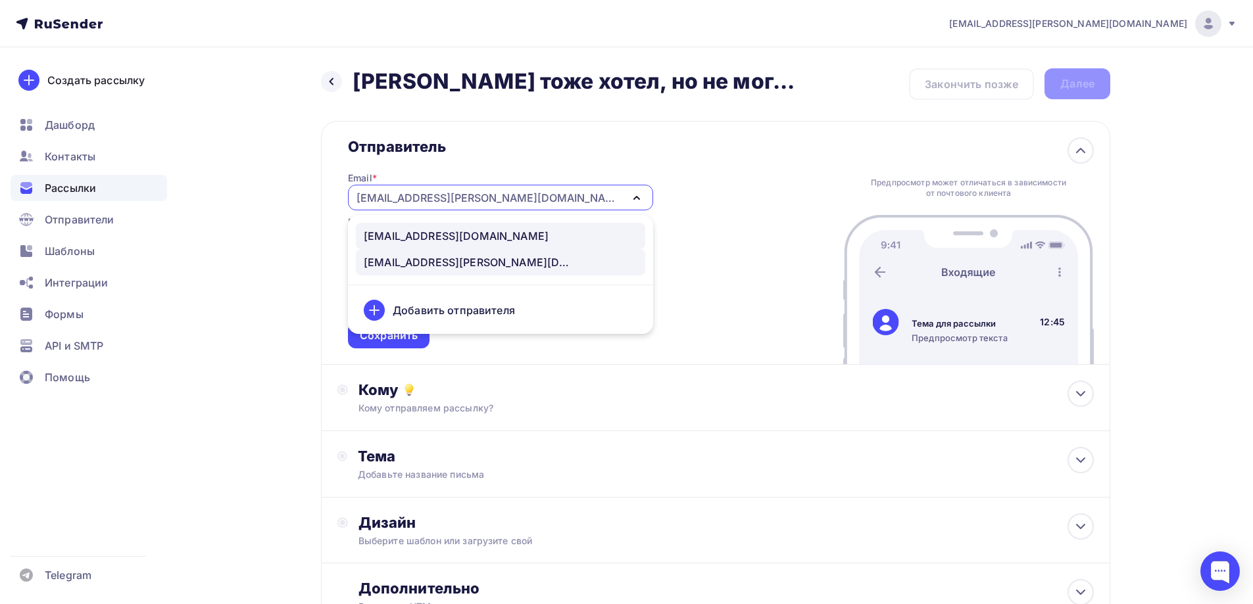
click at [426, 233] on div "[EMAIL_ADDRESS][DOMAIN_NAME]" at bounding box center [456, 236] width 185 height 16
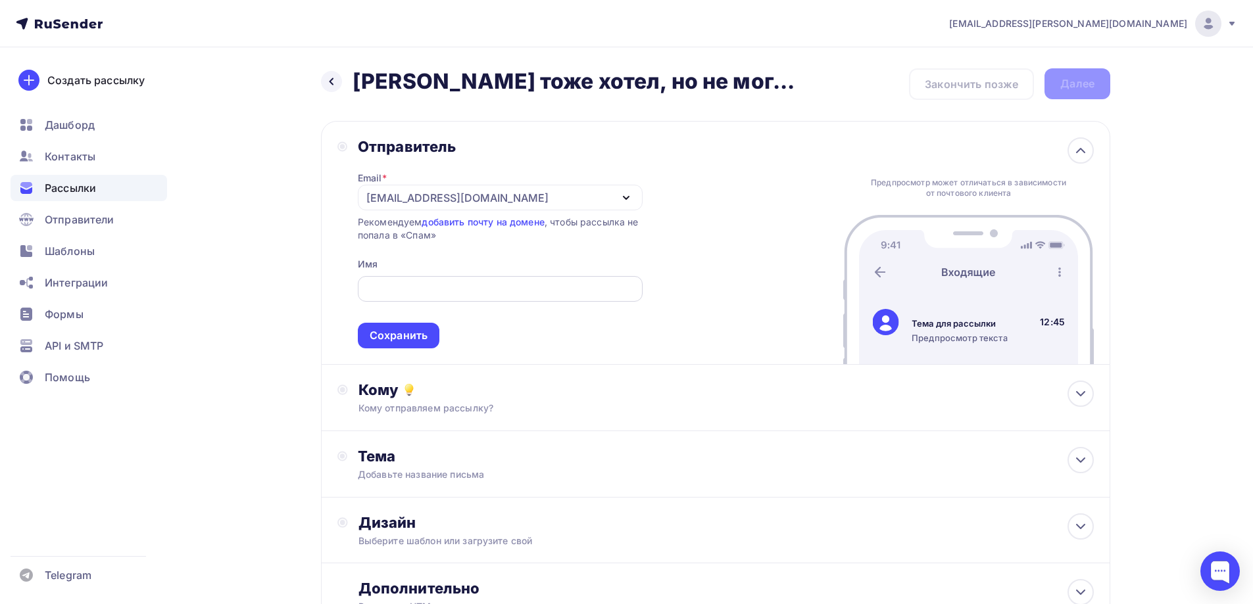
click at [412, 282] on input "text" at bounding box center [500, 290] width 270 height 16
type input "NADOBA"
click at [406, 330] on div "Сохранить" at bounding box center [399, 335] width 58 height 15
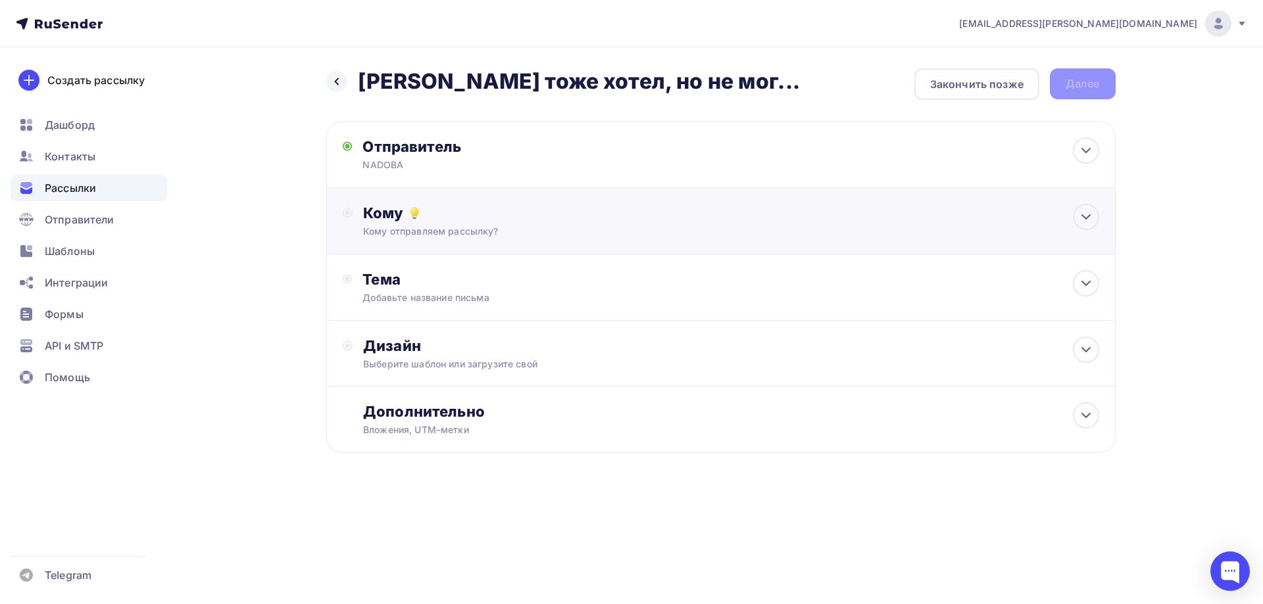
click at [400, 232] on div "Кому отправляем рассылку?" at bounding box center [694, 231] width 662 height 13
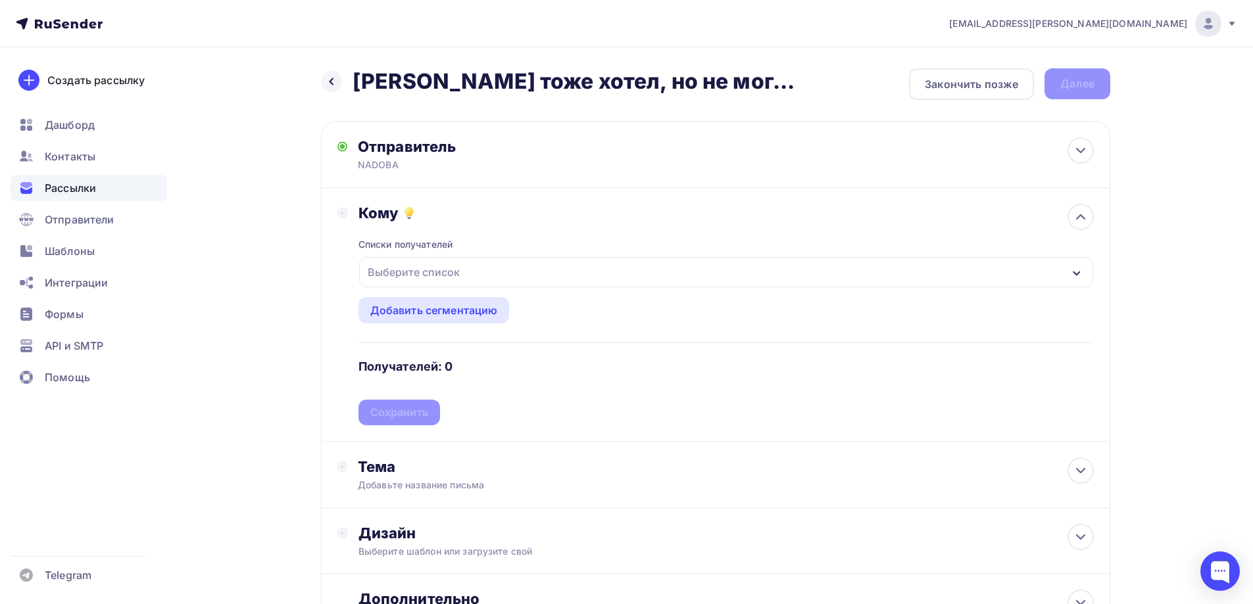
click at [421, 261] on div "Выберите список" at bounding box center [413, 272] width 103 height 24
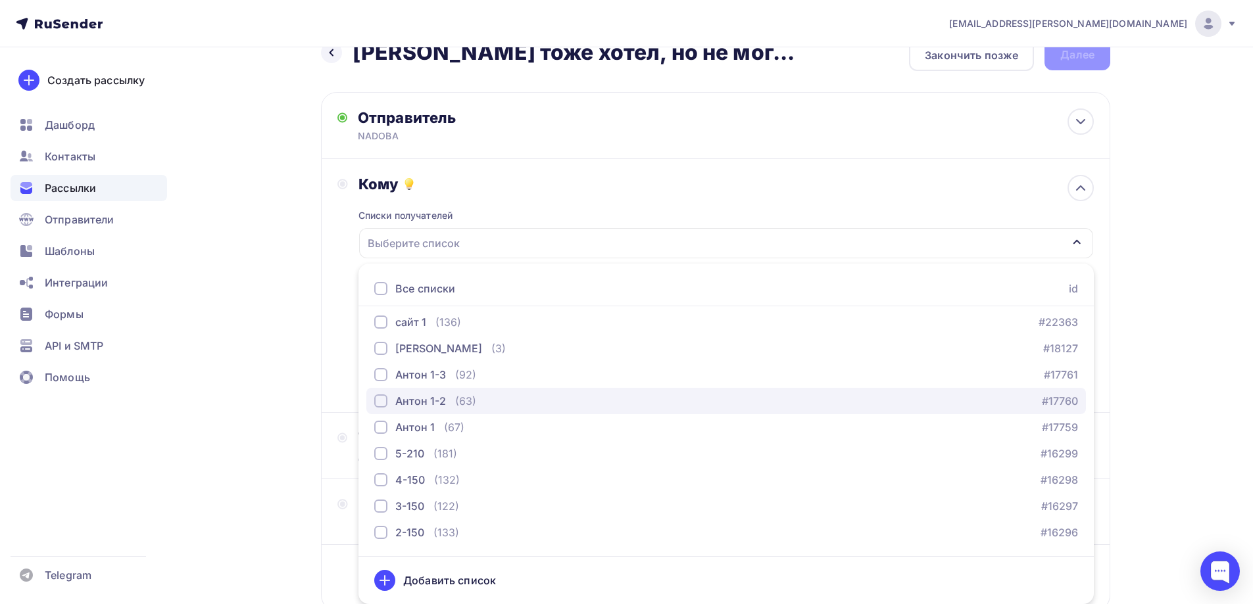
scroll to position [921, 0]
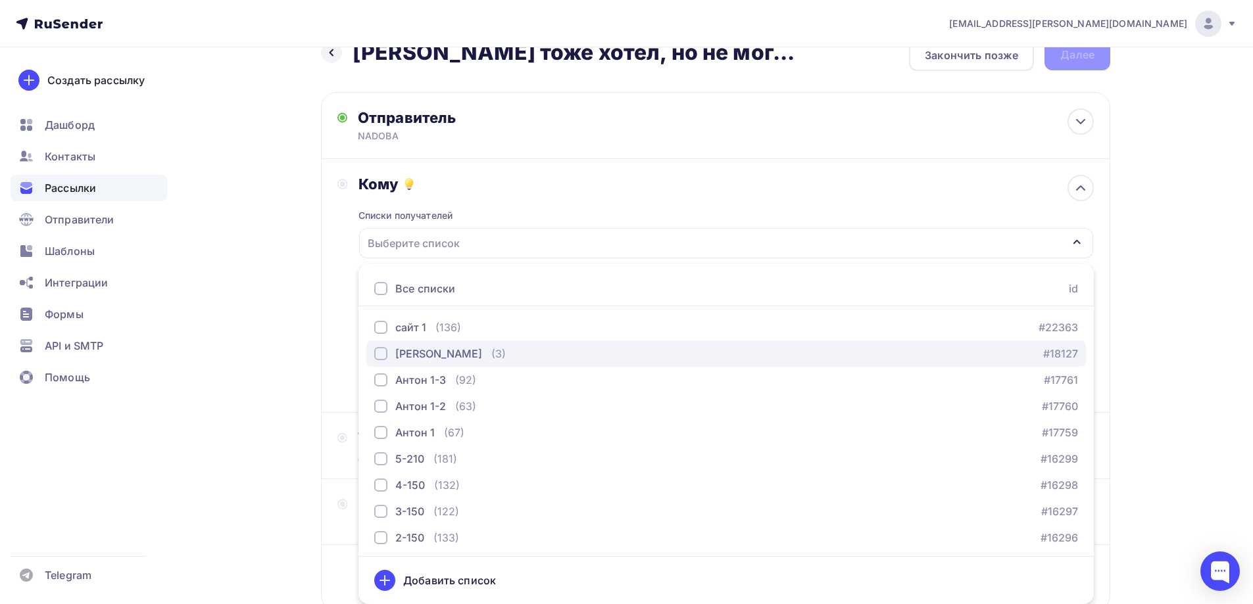
click at [434, 359] on div "[PERSON_NAME]" at bounding box center [438, 354] width 87 height 16
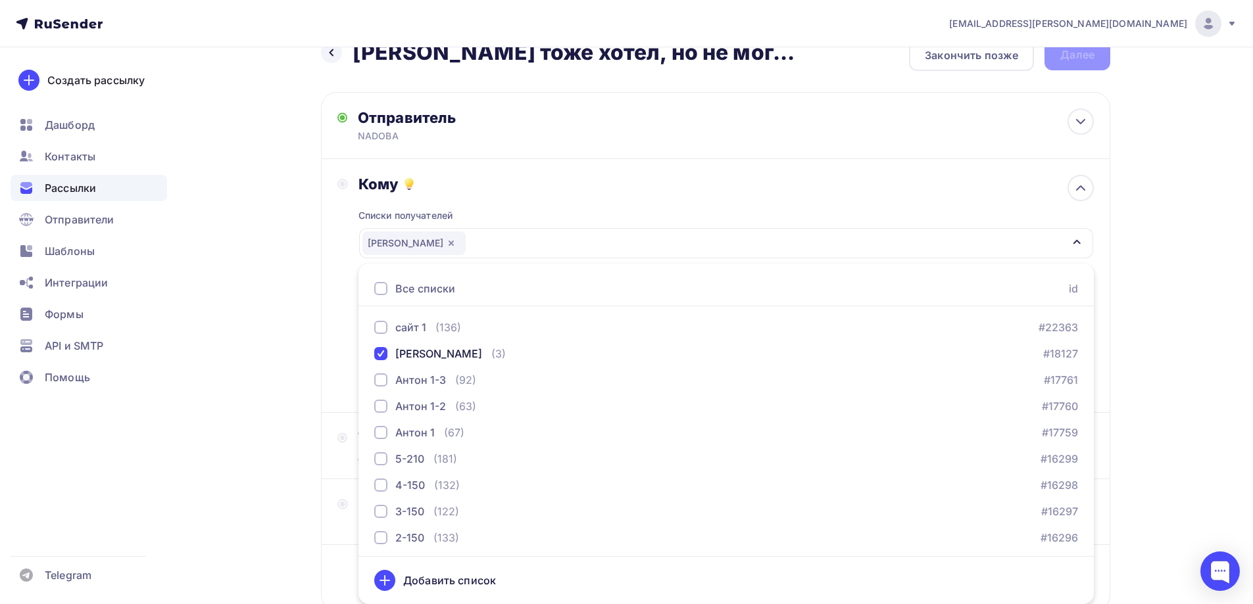
click at [297, 320] on div "Назад Штирлиц тоже хотел, но не мог... Штирлиц тоже хотел, но не мог... Закончи…" at bounding box center [626, 357] width 1078 height 678
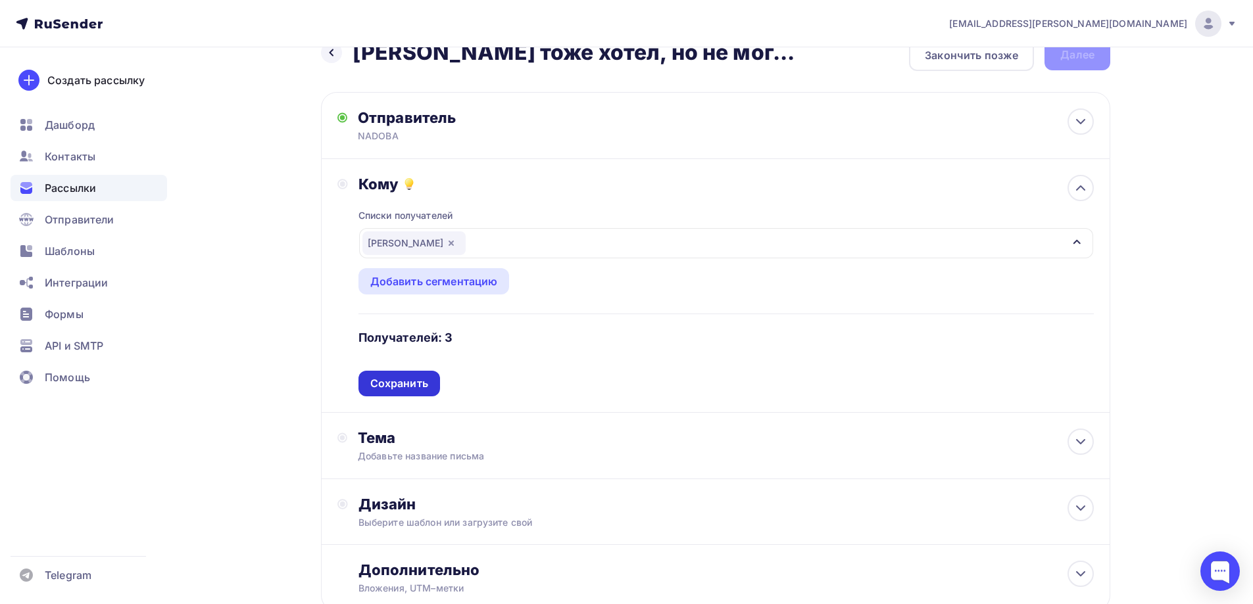
click at [420, 380] on div "Сохранить" at bounding box center [399, 383] width 58 height 15
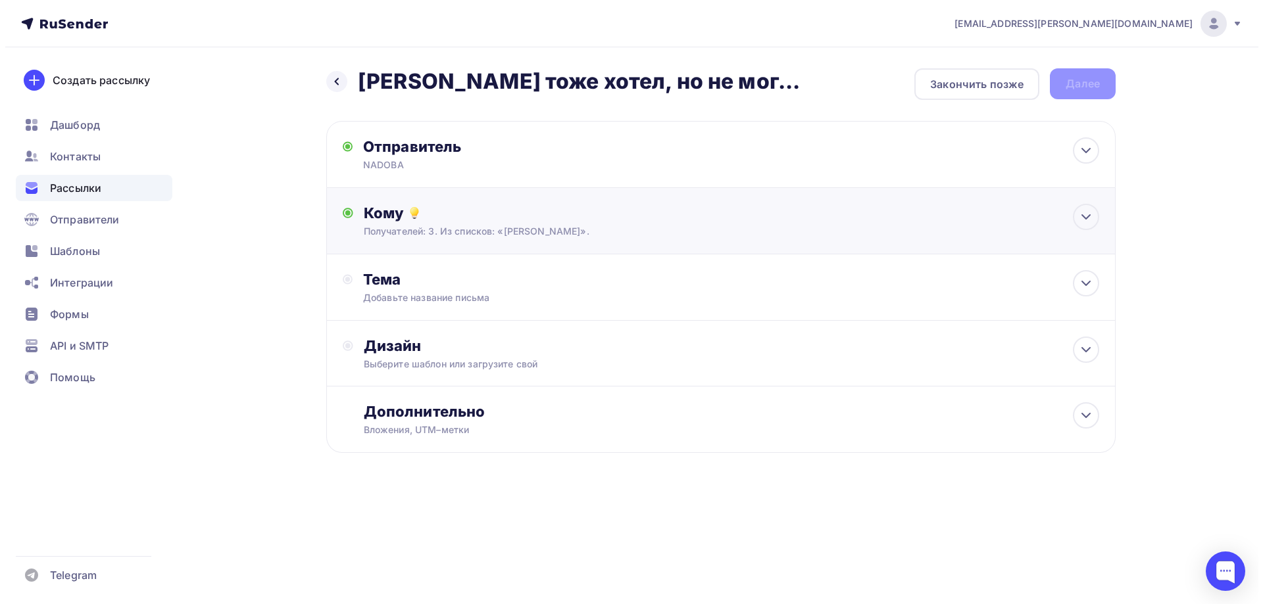
scroll to position [0, 0]
click at [422, 282] on div "Тема" at bounding box center [492, 279] width 260 height 18
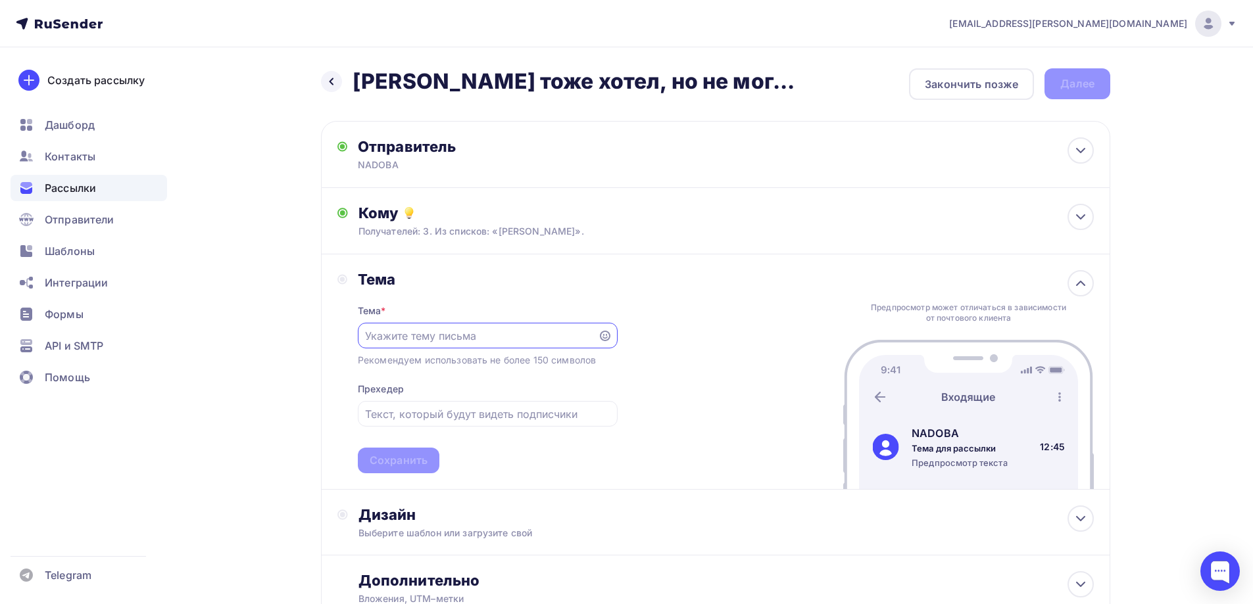
click at [455, 329] on input "text" at bounding box center [477, 336] width 225 height 16
paste input "[PERSON_NAME] тоже хотел, но не мог..."
type input "[PERSON_NAME] тоже хотел, но не мог..."
click at [529, 415] on input "text" at bounding box center [487, 414] width 245 height 16
paste input "иметь такой острый нож, как цельнокованый нож NADOBA. Ведь в отличие от Штирлиц…"
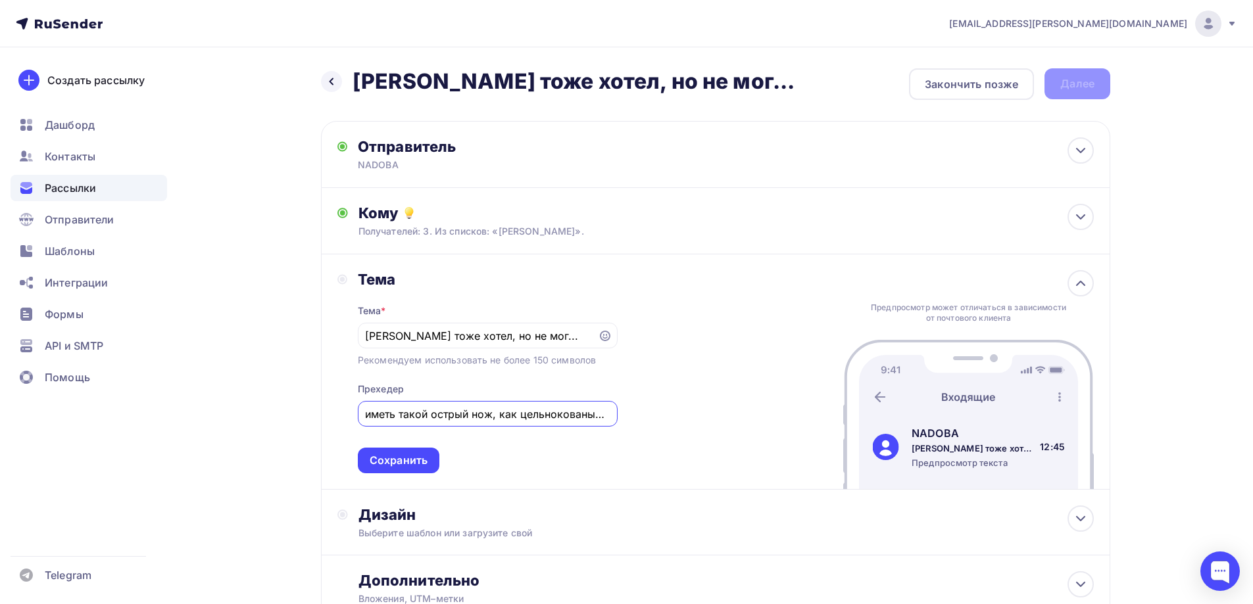
scroll to position [0, 579]
type input "иметь такой острый нож, как цельнокованый нож NADOBA. Ведь в отличие от Штирлиц…"
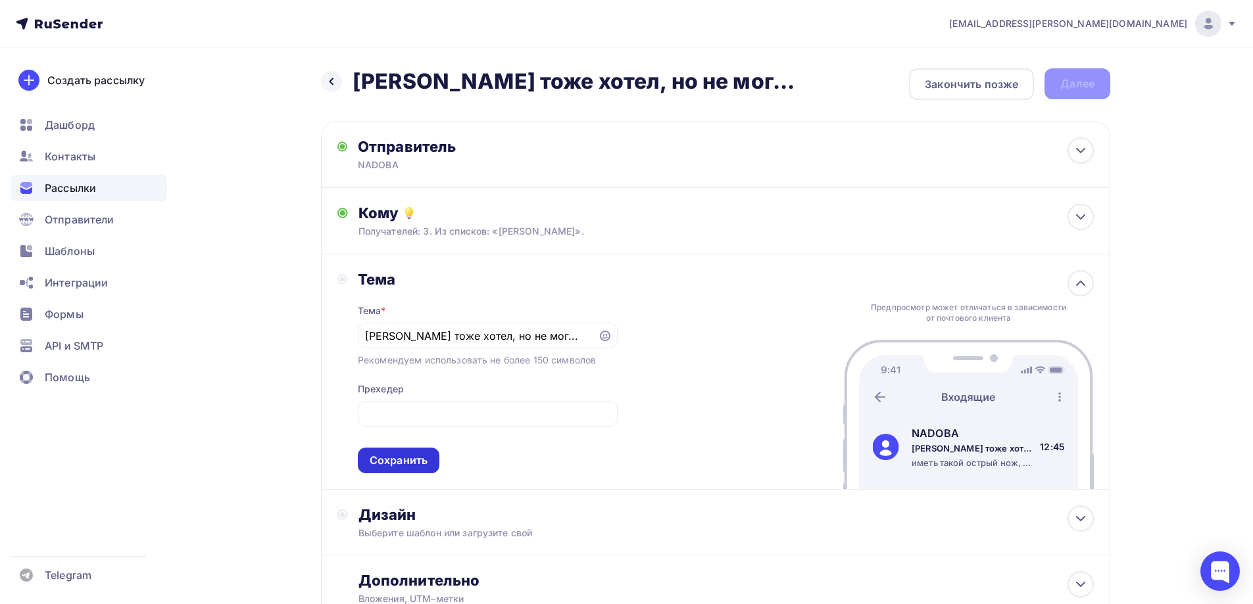
scroll to position [0, 0]
click at [414, 456] on div "Сохранить" at bounding box center [399, 460] width 58 height 15
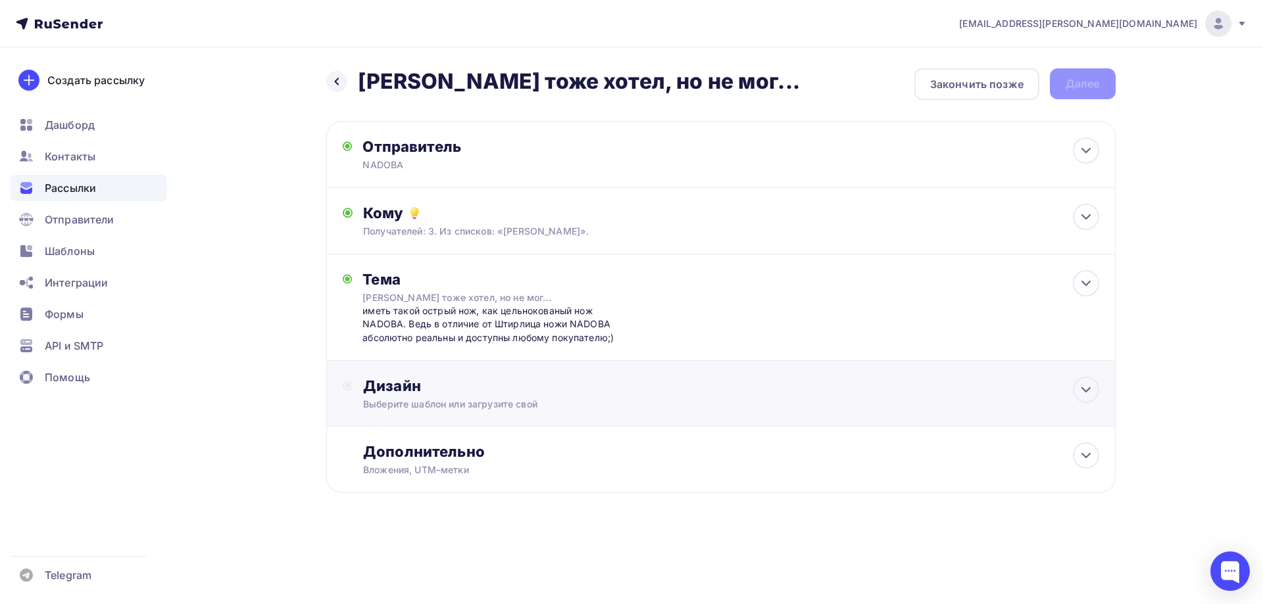
click at [408, 399] on div "Выберите шаблон или загрузите свой" at bounding box center [694, 404] width 662 height 13
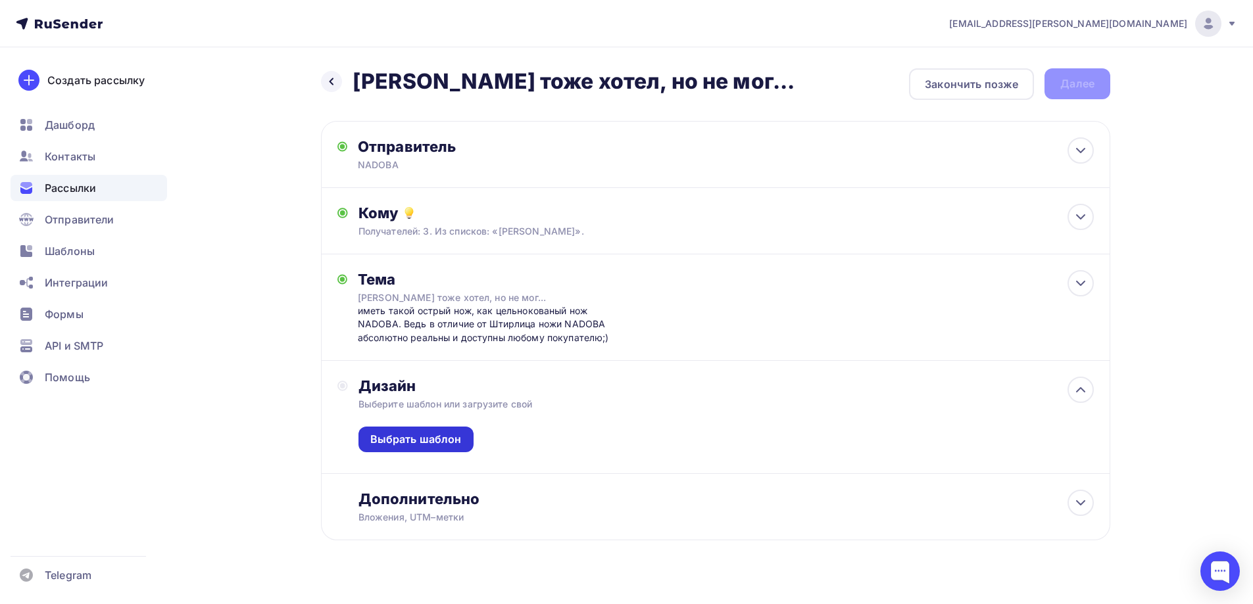
click at [405, 437] on div "Выбрать шаблон" at bounding box center [415, 439] width 91 height 15
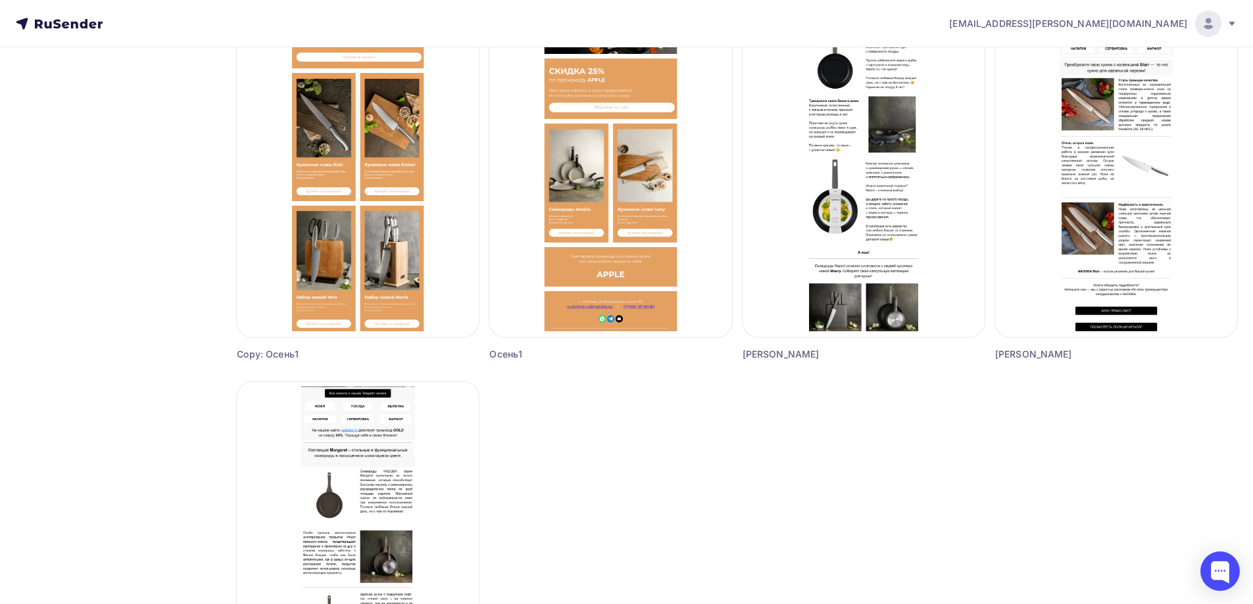
scroll to position [789, 0]
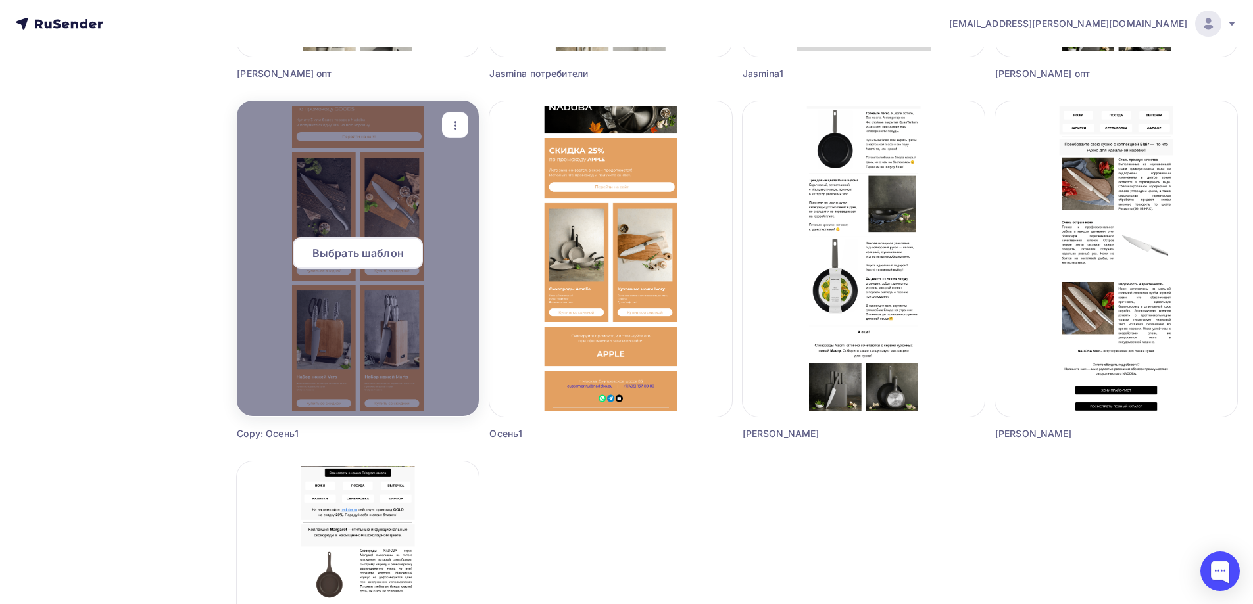
click at [360, 251] on span "Выбрать шаблон" at bounding box center [357, 253] width 91 height 16
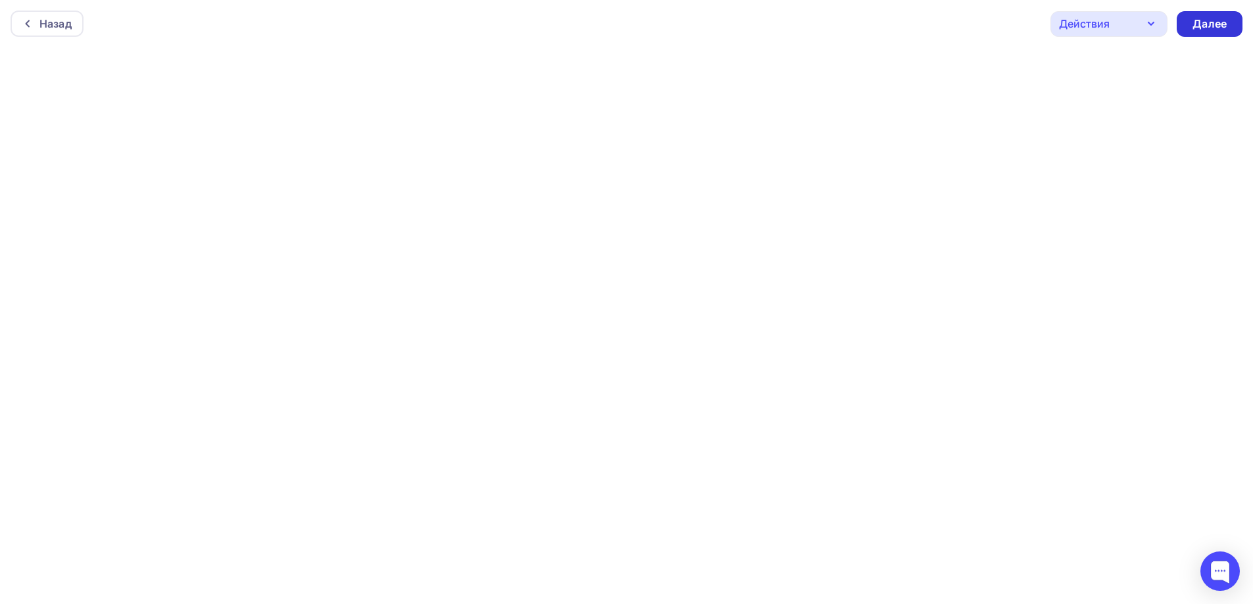
click at [1202, 26] on div "Далее" at bounding box center [1209, 23] width 34 height 15
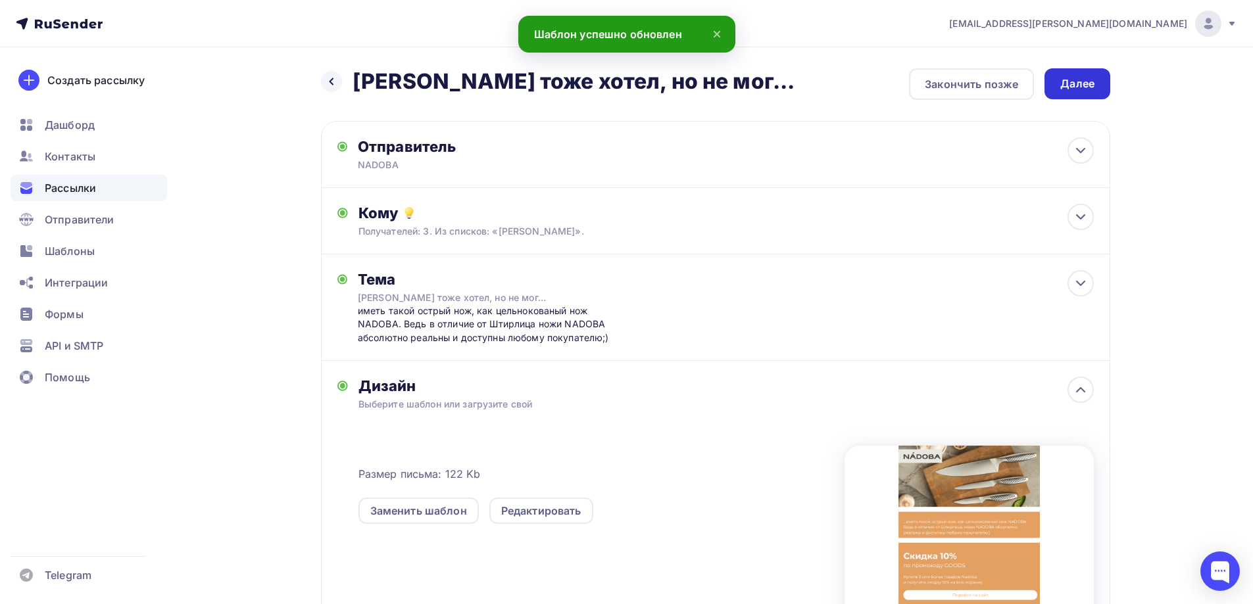
click at [1068, 84] on div "Далее" at bounding box center [1077, 83] width 34 height 15
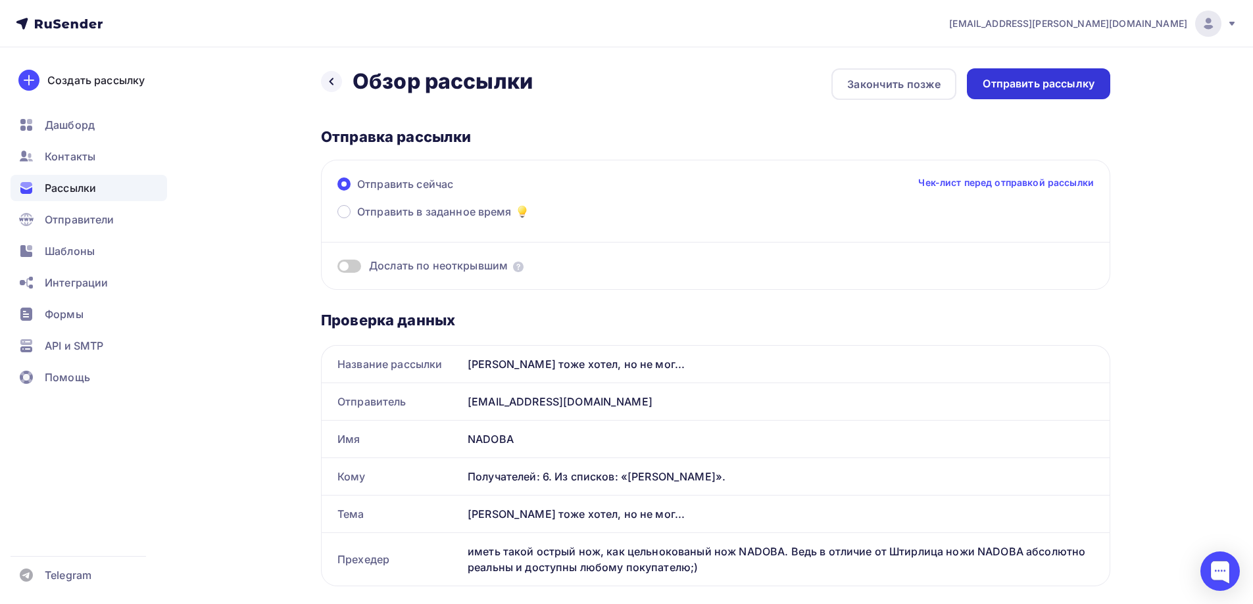
click at [1012, 83] on div "Отправить рассылку" at bounding box center [1039, 83] width 112 height 15
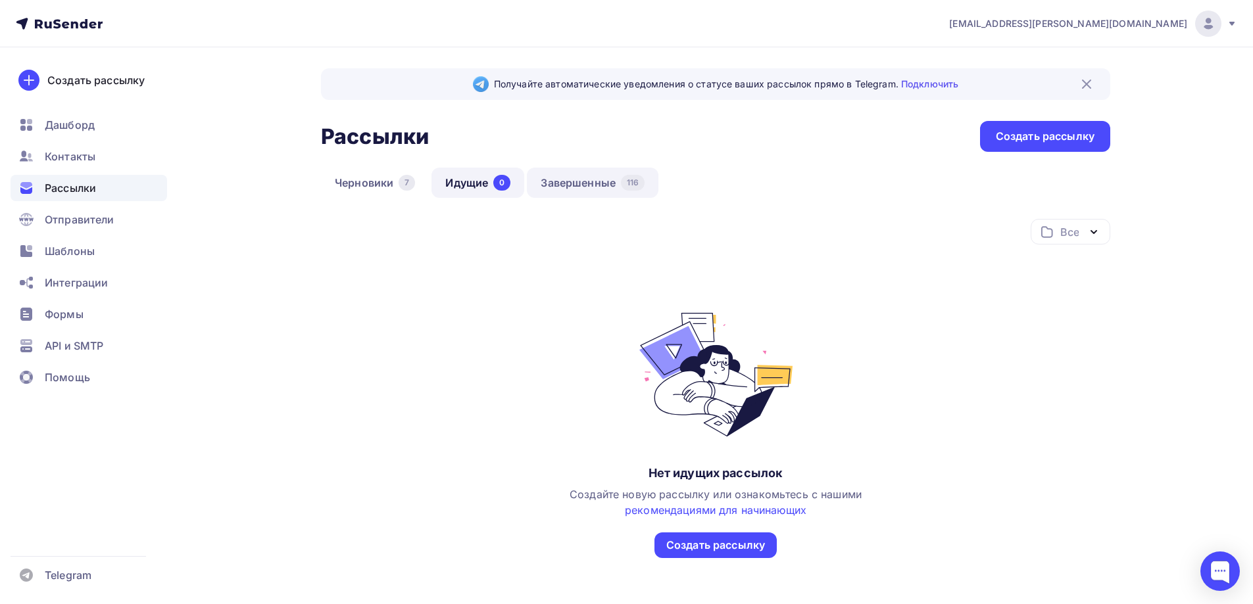
click at [567, 175] on link "Завершенные 116" at bounding box center [593, 183] width 132 height 30
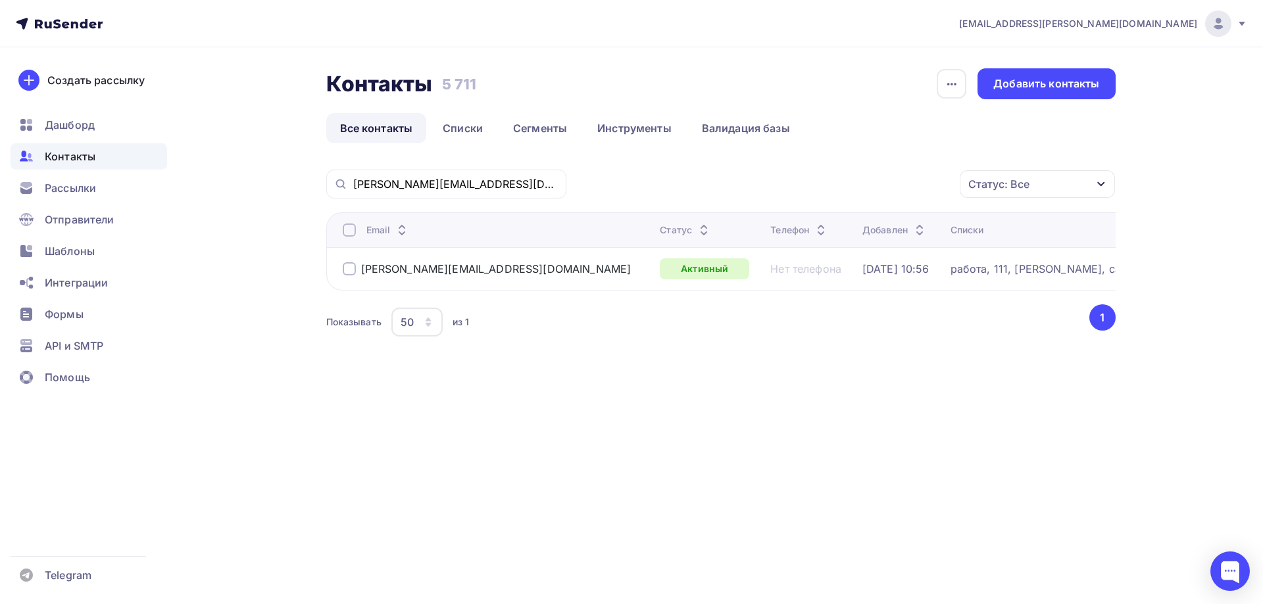
click at [101, 126] on div "Дашборд" at bounding box center [89, 125] width 157 height 26
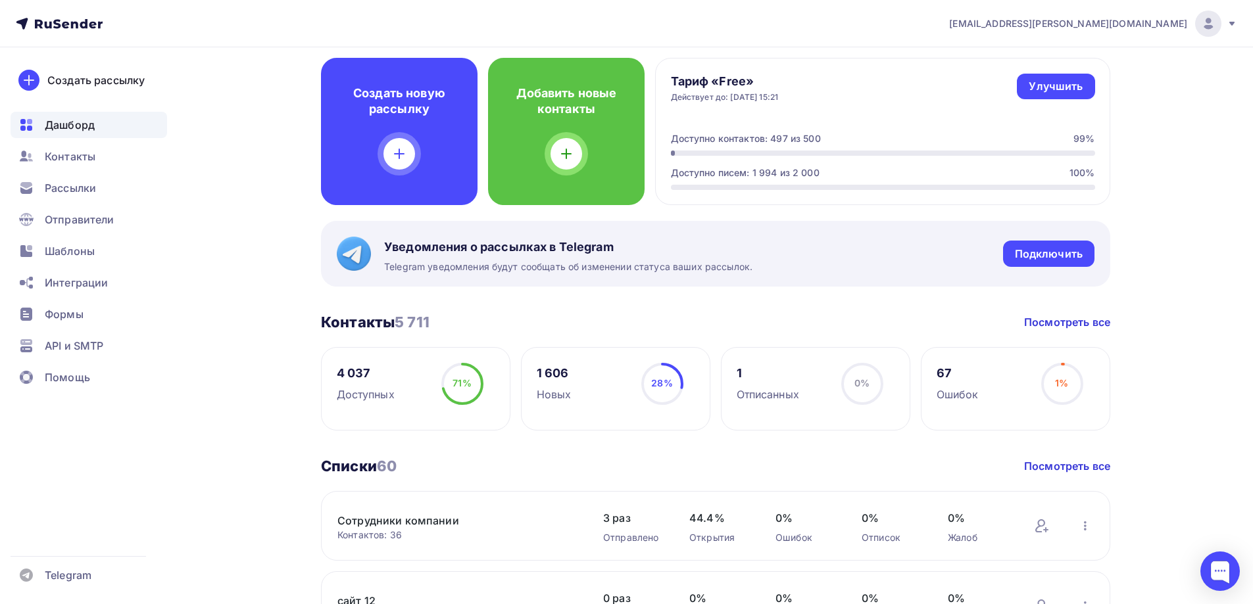
scroll to position [526, 0]
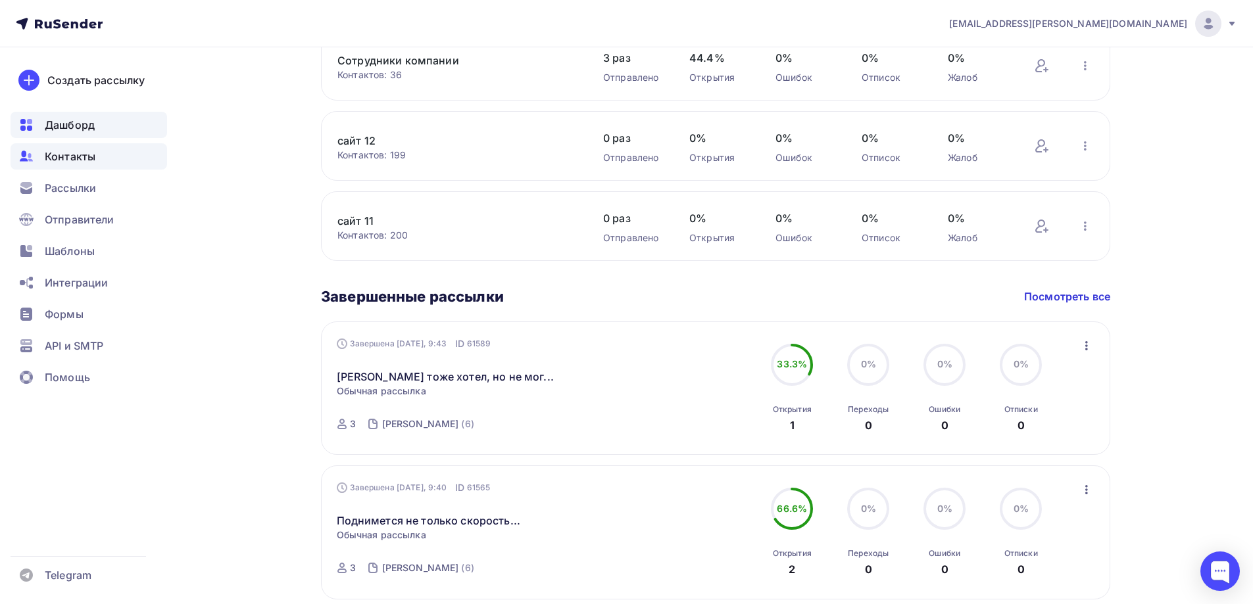
click at [99, 156] on div "Контакты" at bounding box center [89, 156] width 157 height 26
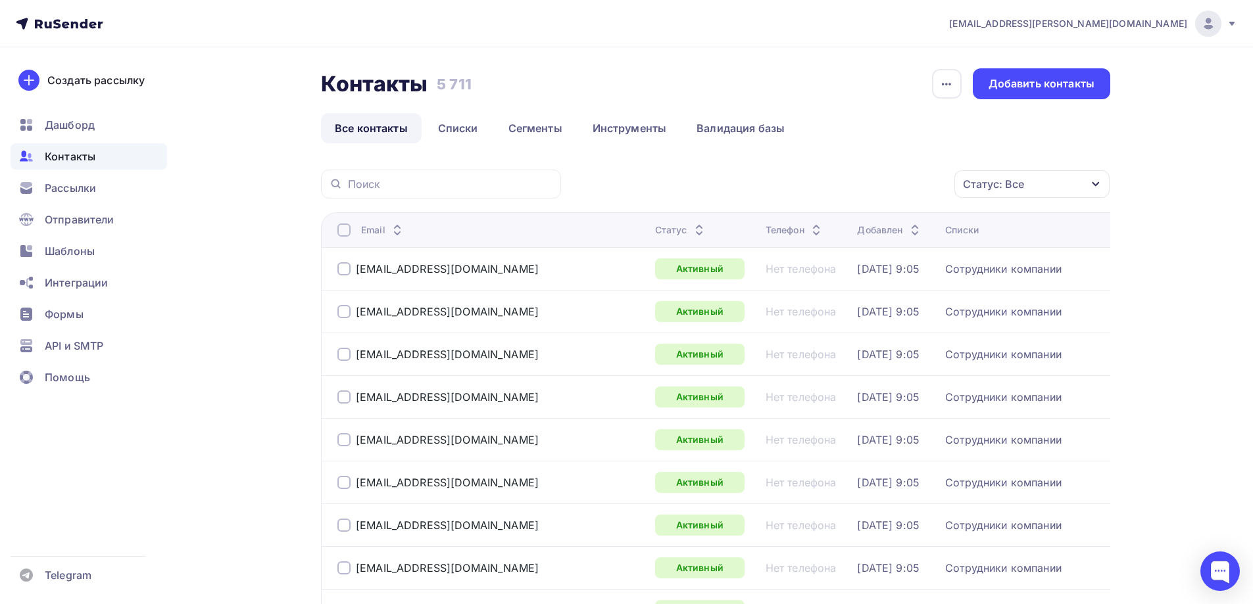
click at [91, 205] on ul "Дашборд Контакты Рассылки Отправители Шаблоны Интеграции Формы API и SMTP Помощь" at bounding box center [89, 255] width 157 height 286
click at [97, 195] on div "Рассылки" at bounding box center [89, 188] width 157 height 26
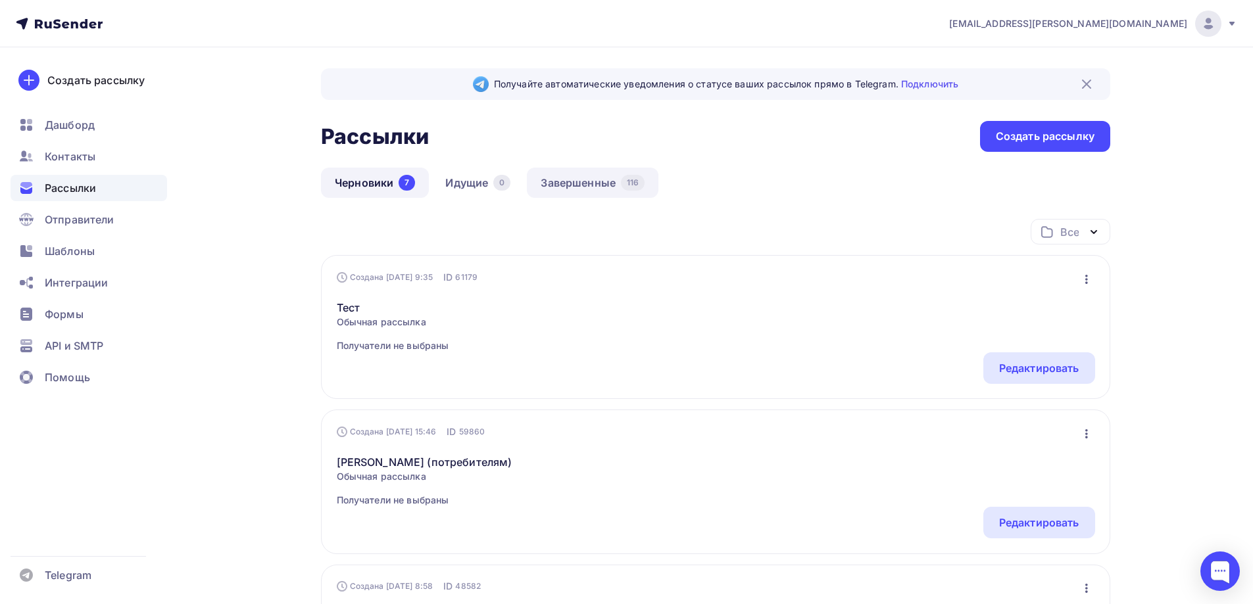
click at [589, 189] on link "Завершенные 116" at bounding box center [593, 183] width 132 height 30
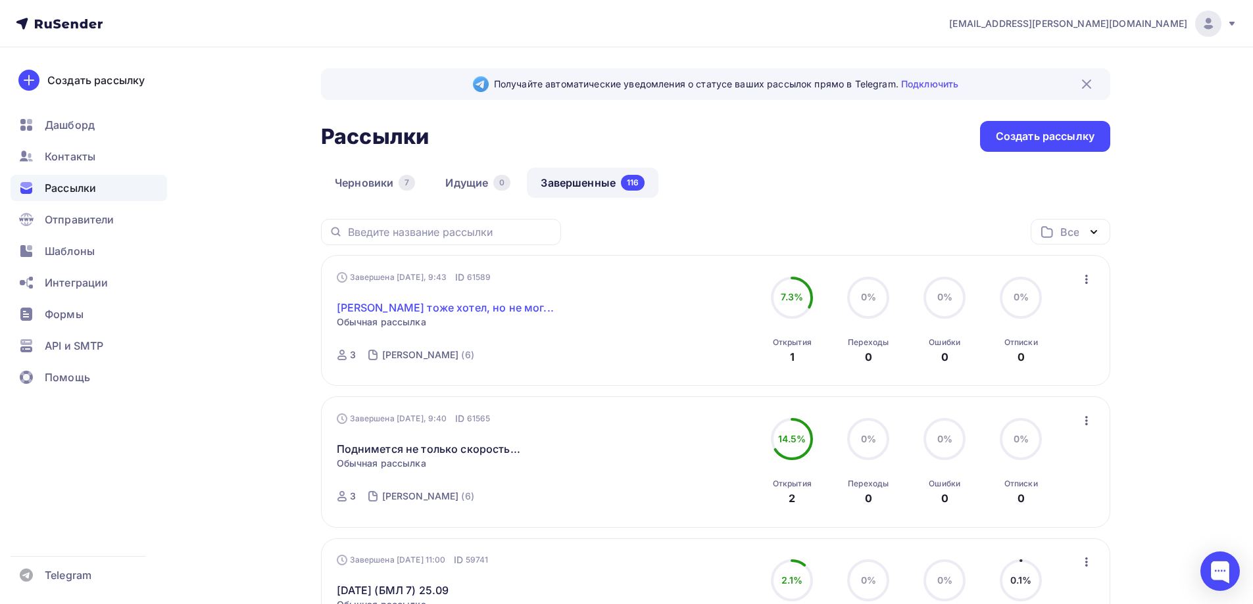
click at [416, 305] on link "[PERSON_NAME] тоже хотел, но не мог..." at bounding box center [445, 308] width 217 height 16
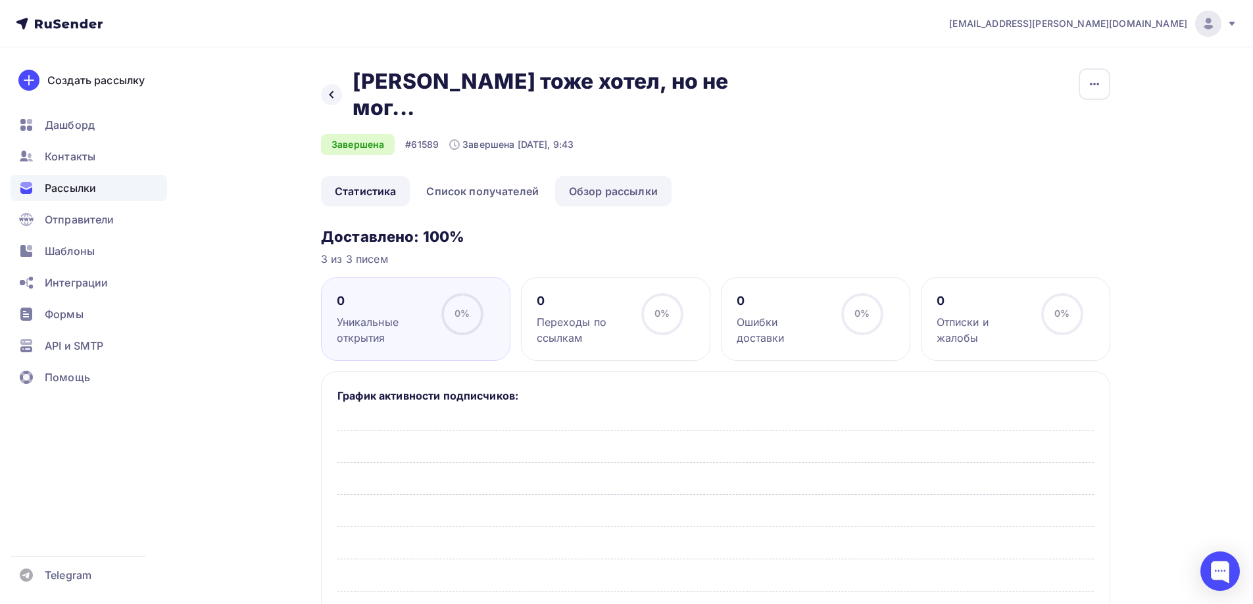
click at [609, 176] on link "Обзор рассылки" at bounding box center [613, 191] width 116 height 30
